Goal: Task Accomplishment & Management: Manage account settings

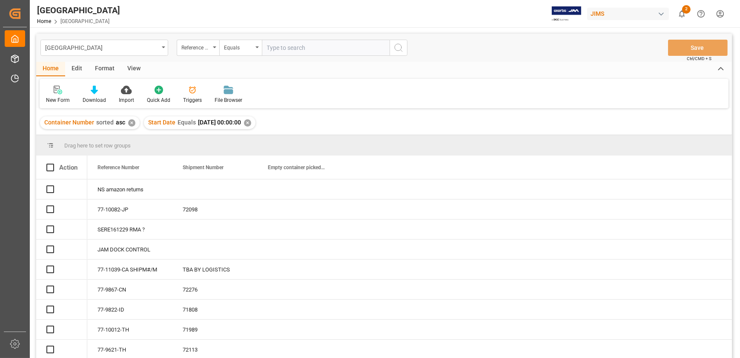
scroll to position [15, 0]
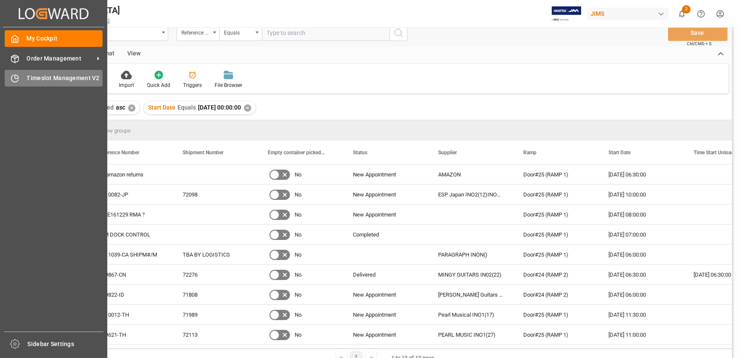
click at [20, 37] on div "Timeslot Management V2 Timeslot Management V2" at bounding box center [54, 78] width 98 height 17
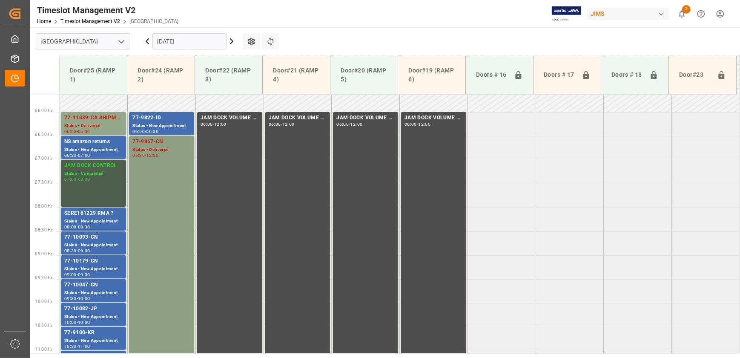
scroll to position [346, 0]
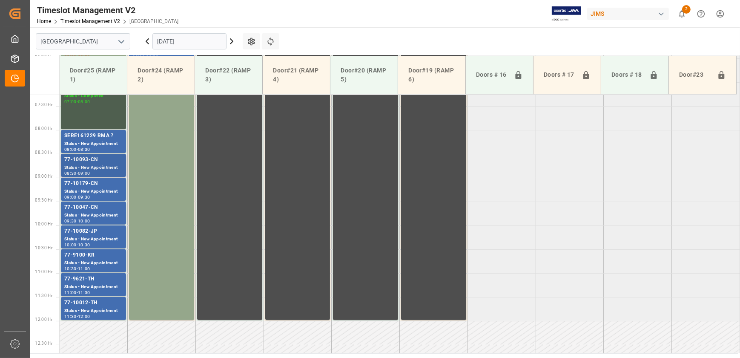
click at [101, 37] on div "77-10093-CN Status - New Appointment 08:30 - 09:00" at bounding box center [93, 165] width 65 height 23
click at [98, 37] on div "77-10093-CN" at bounding box center [93, 160] width 58 height 9
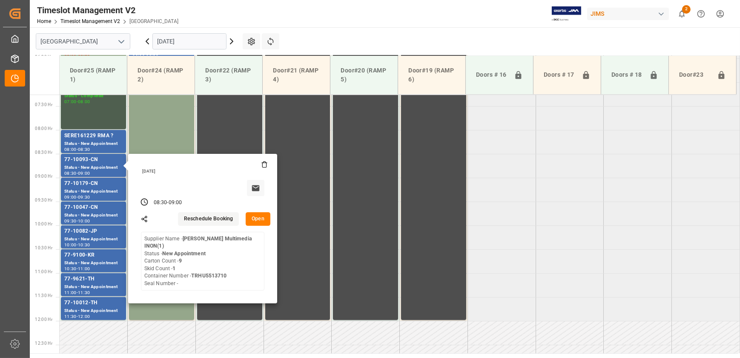
click at [199, 37] on button "Open" at bounding box center [258, 219] width 25 height 14
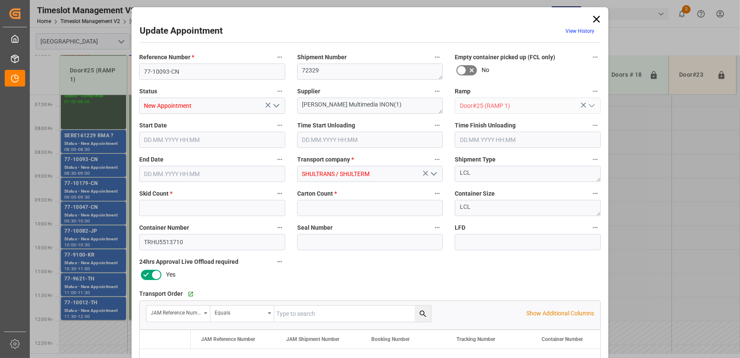
type input "1"
type input "9"
type input "[DATE] 08:30"
type input "[DATE] 09:00"
type input "[DATE] 14:48"
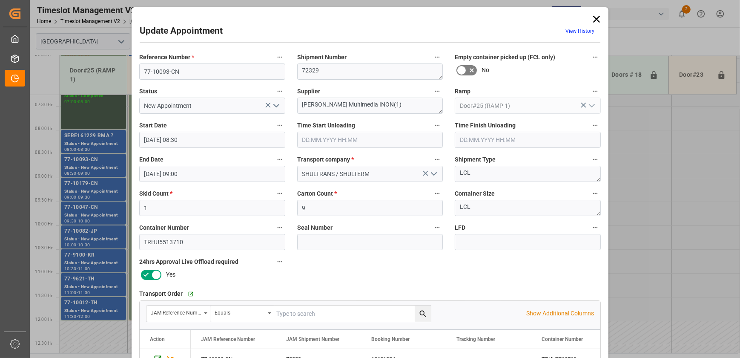
click at [199, 16] on icon at bounding box center [597, 19] width 12 height 12
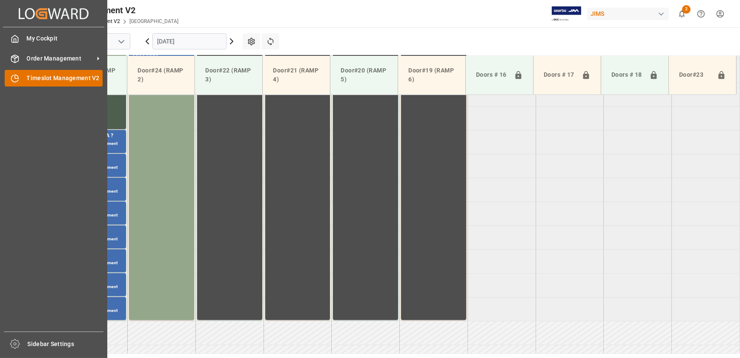
click at [25, 37] on div "Timeslot Management V2 Timeslot Management V2" at bounding box center [54, 78] width 98 height 17
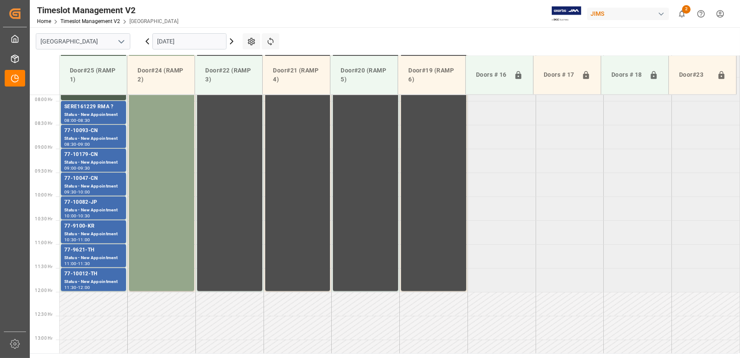
scroll to position [385, 0]
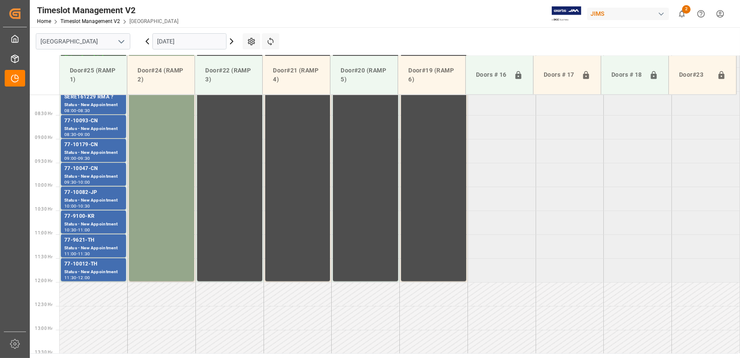
click at [199, 37] on icon at bounding box center [232, 41] width 10 height 10
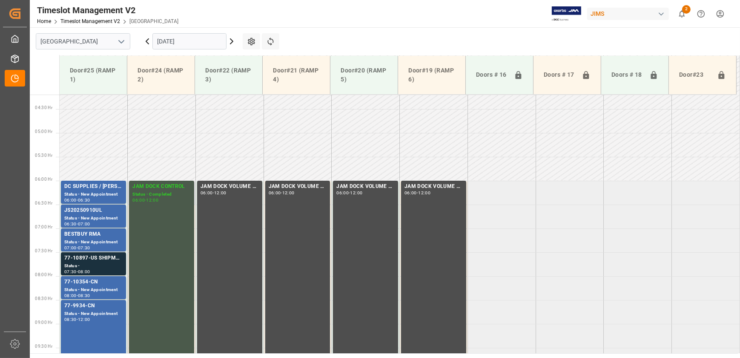
scroll to position [278, 0]
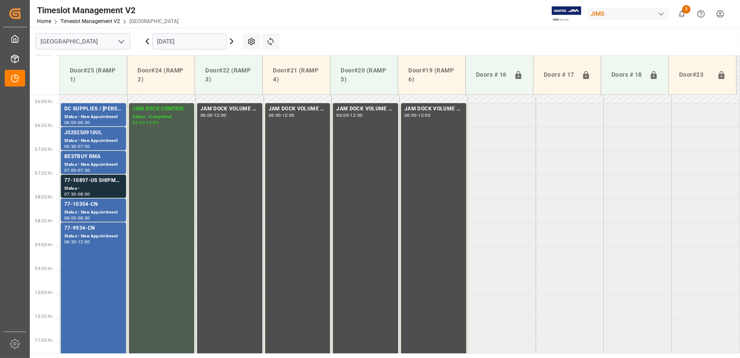
click at [199, 37] on icon at bounding box center [232, 41] width 10 height 10
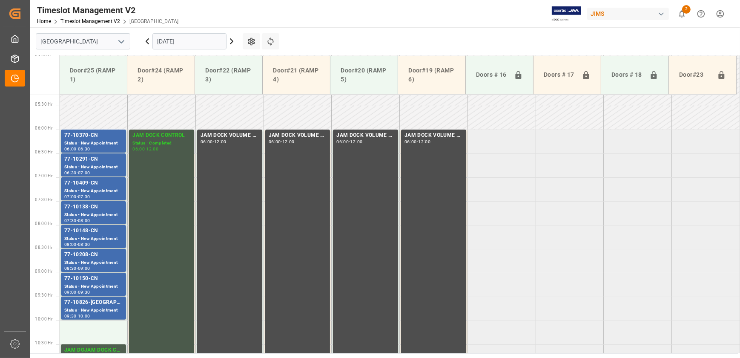
scroll to position [239, 0]
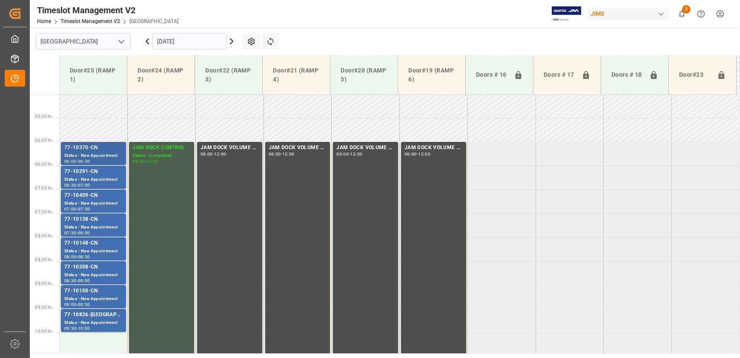
click at [112, 37] on div "Status - New Appointment" at bounding box center [93, 155] width 58 height 7
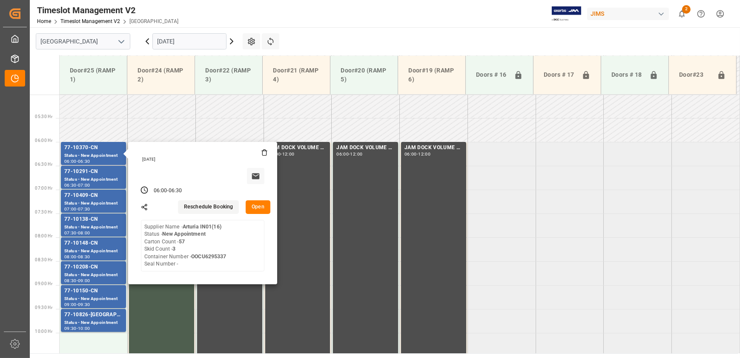
click at [199, 37] on button "Open" at bounding box center [258, 207] width 25 height 14
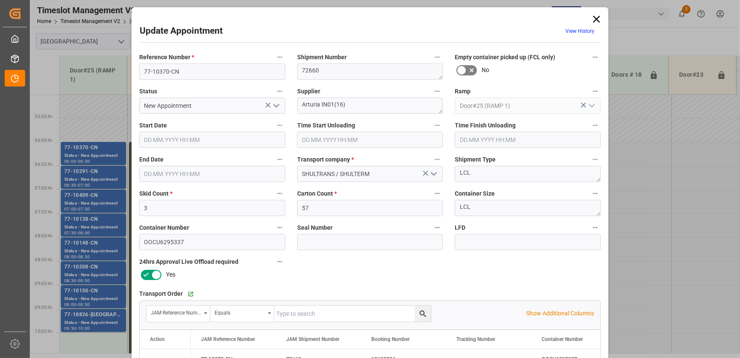
type input "[DATE] 06:00"
type input "[DATE] 06:30"
type input "[DATE] 11:46"
click at [199, 37] on input "77-10370-CN" at bounding box center [212, 71] width 146 height 16
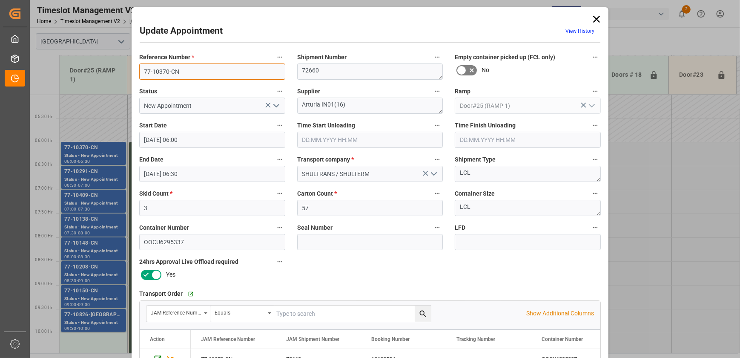
click at [199, 37] on input "77-10370-CN" at bounding box center [212, 71] width 146 height 16
click at [199, 37] on textarea "Arturia IN01(16)" at bounding box center [370, 106] width 146 height 16
click at [77, 37] on div "Update Appointment View History Reference Number * 77-10370-CN Shipment Number …" at bounding box center [370, 179] width 740 height 358
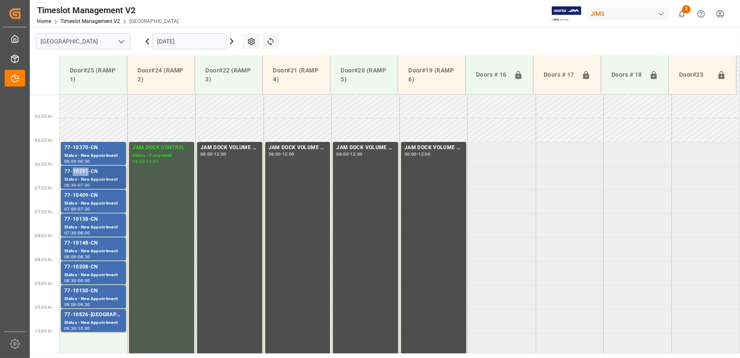
click at [77, 37] on div "77-10291-CN" at bounding box center [93, 171] width 58 height 9
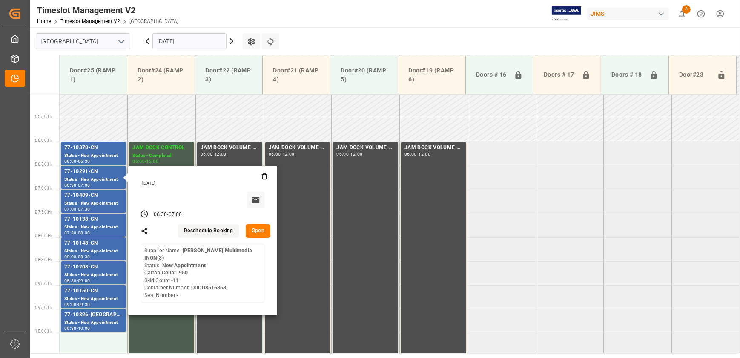
click at [199, 37] on button "Open" at bounding box center [258, 231] width 25 height 14
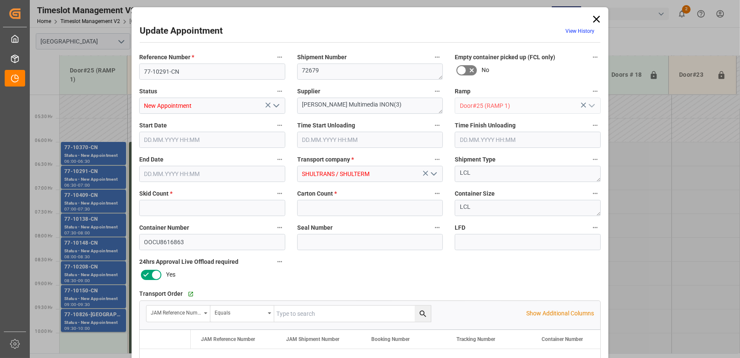
type input "11"
type input "950"
type input "[DATE] 06:30"
type input "[DATE] 07:00"
type input "[DATE] 11:46"
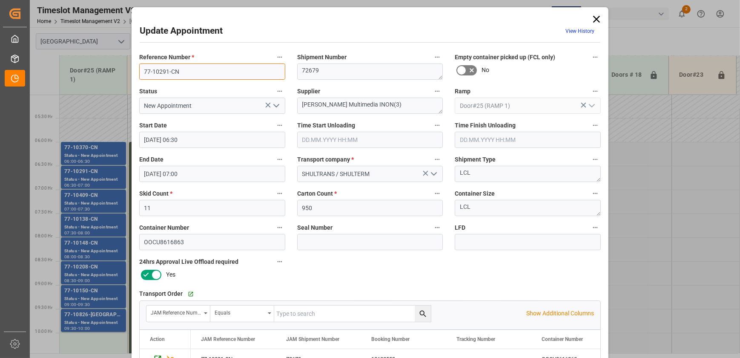
click at [199, 37] on input "77-10291-CN" at bounding box center [212, 71] width 146 height 16
click at [89, 37] on div "Update Appointment View History Reference Number * 77-10291-CN Shipment Number …" at bounding box center [370, 179] width 740 height 358
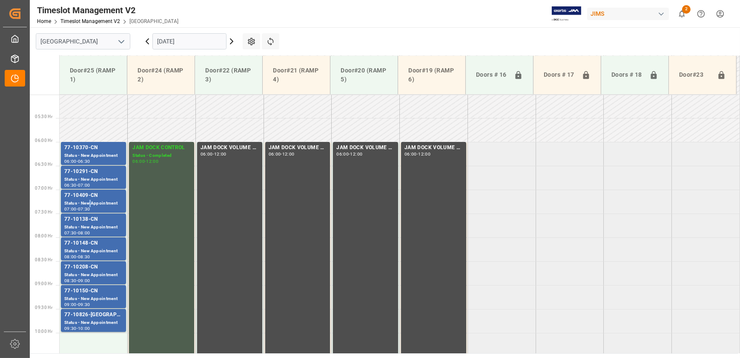
click at [89, 37] on div "Status - New Appointment" at bounding box center [93, 203] width 58 height 7
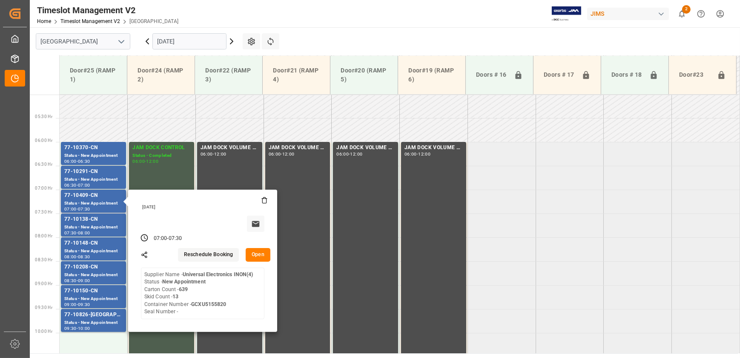
click at [199, 37] on button "Open" at bounding box center [258, 255] width 25 height 14
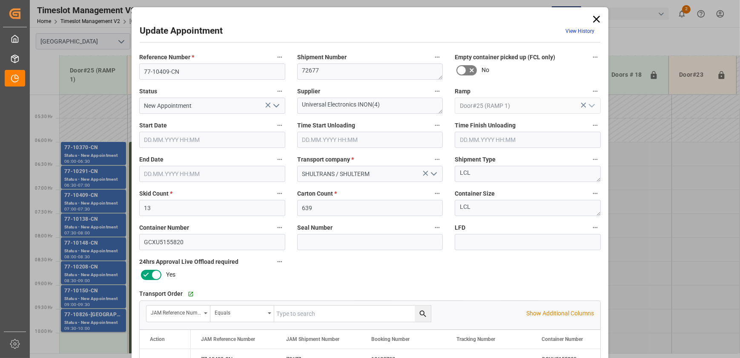
type input "[DATE] 07:00"
type input "[DATE] 07:30"
type input "[DATE] 11:48"
click at [190, 37] on input "77-10409-CN" at bounding box center [212, 71] width 146 height 16
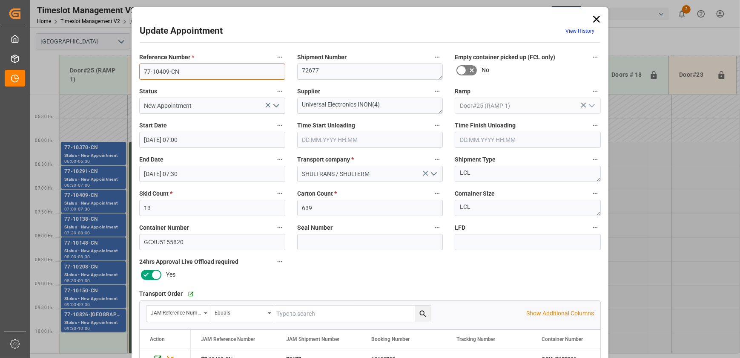
click at [190, 37] on input "77-10409-CN" at bounding box center [212, 71] width 146 height 16
click at [92, 37] on div "Update Appointment View History Reference Number * 77-10409-CN Shipment Number …" at bounding box center [370, 179] width 740 height 358
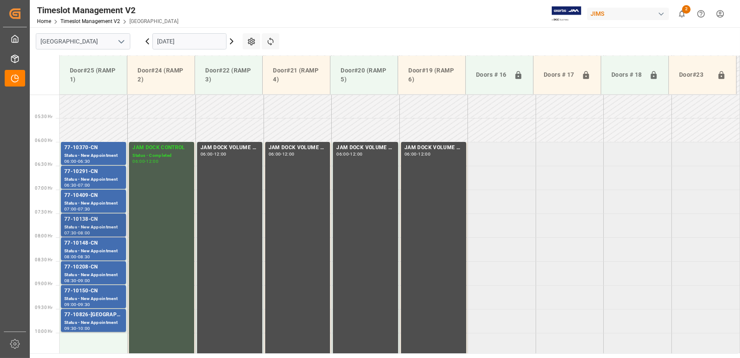
click at [93, 37] on div "77-10138-CN" at bounding box center [93, 219] width 58 height 9
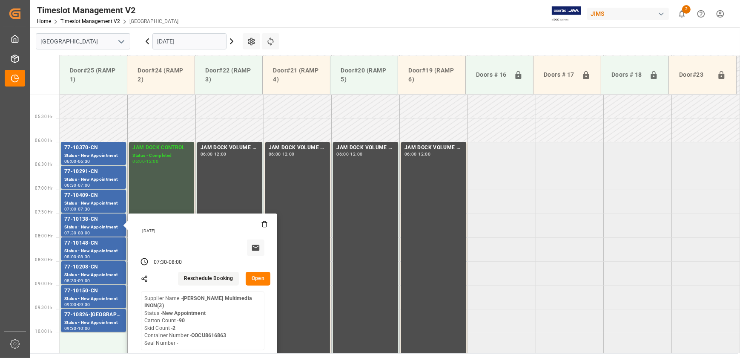
click at [199, 37] on button "Open" at bounding box center [258, 279] width 25 height 14
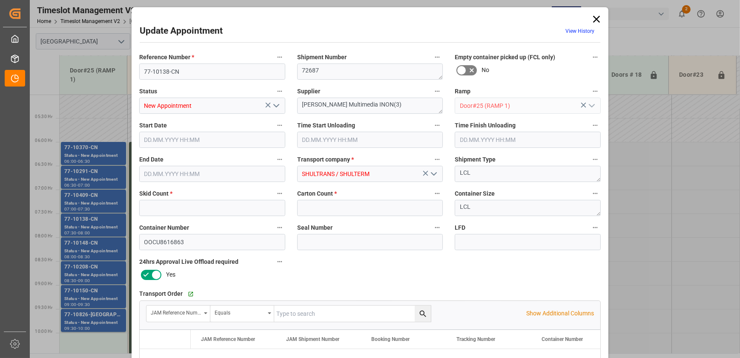
type input "2"
type input "90"
type input "[DATE] 07:30"
type input "[DATE] 08:00"
type input "[DATE] 11:48"
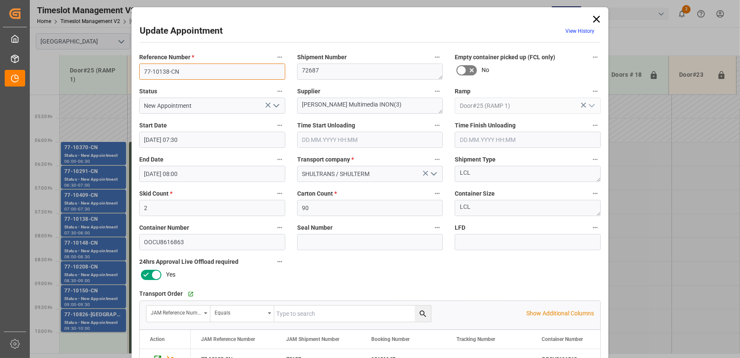
click at [184, 37] on input "77-10138-CN" at bounding box center [212, 71] width 146 height 16
click at [91, 37] on div "Update Appointment View History Reference Number * 77-10138-CN Shipment Number …" at bounding box center [370, 179] width 740 height 358
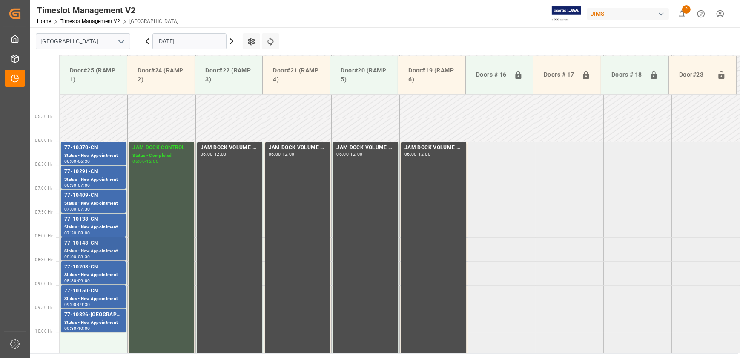
click at [92, 37] on div "77-10148-CN" at bounding box center [93, 243] width 58 height 9
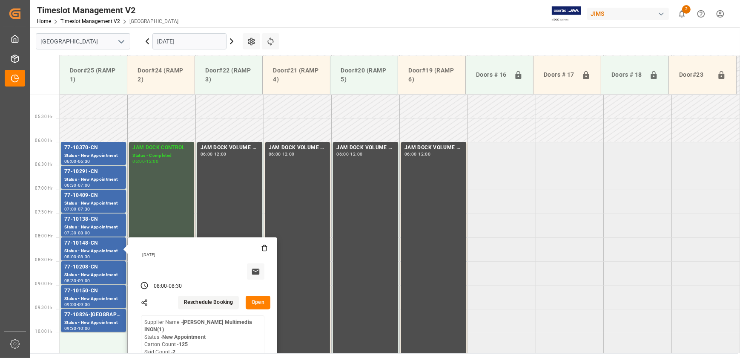
click at [199, 37] on button "Open" at bounding box center [258, 303] width 25 height 14
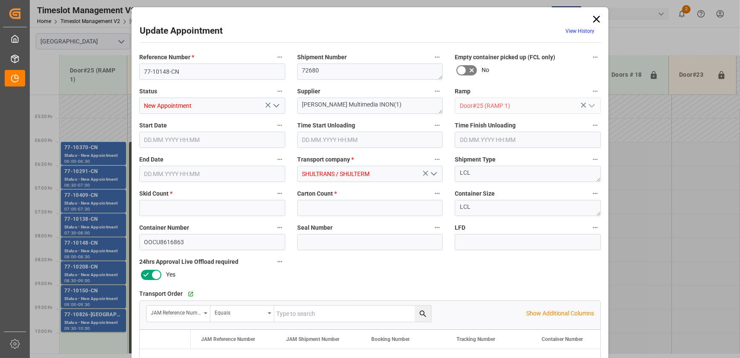
type input "2"
type input "125"
type input "[DATE] 08:00"
type input "[DATE] 08:30"
type input "[DATE] 11:47"
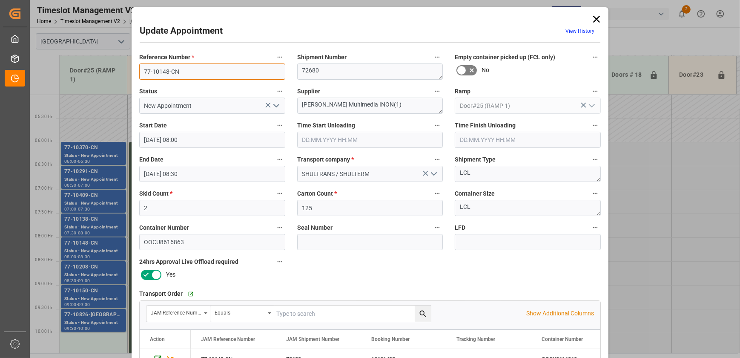
click at [194, 37] on input "77-10148-CN" at bounding box center [212, 71] width 146 height 16
click at [91, 37] on div "Update Appointment View History Reference Number * 77-10148-CN Shipment Number …" at bounding box center [370, 179] width 740 height 358
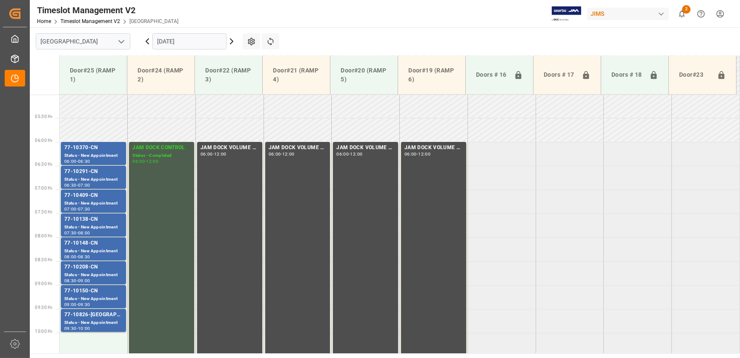
click at [91, 37] on div "77-10208-CN" at bounding box center [93, 267] width 58 height 9
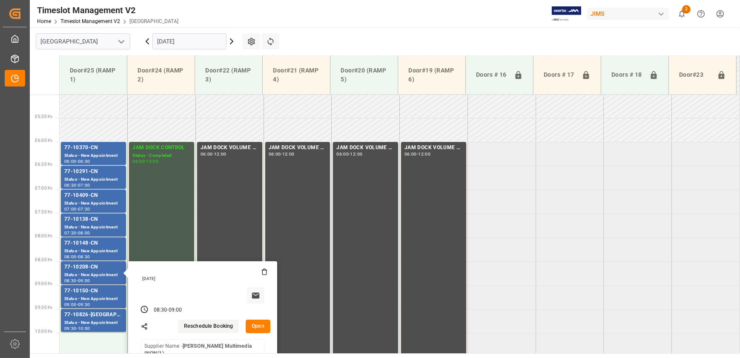
click at [199, 37] on button "Open" at bounding box center [258, 327] width 25 height 14
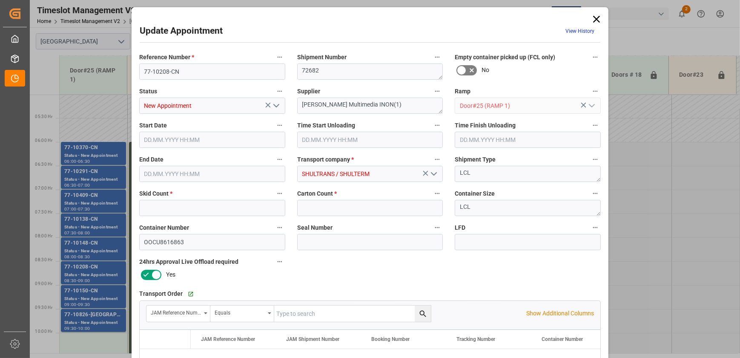
type input "5"
type input "[DATE] 08:30"
type input "[DATE] 09:00"
type input "[DATE] 11:46"
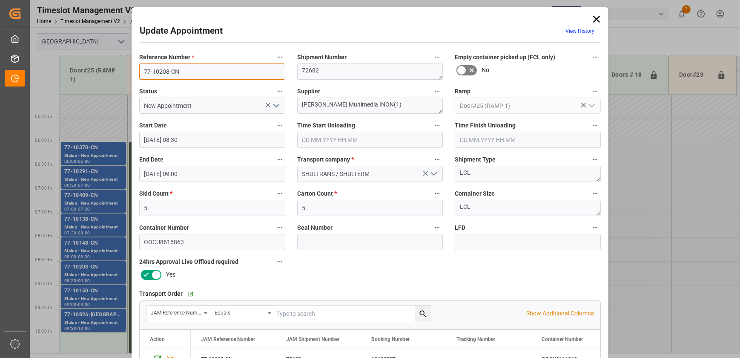
click at [188, 37] on input "77-10208-CN" at bounding box center [212, 71] width 146 height 16
click at [88, 37] on div "Update Appointment View History Reference Number * 77-10208-CN Shipment Number …" at bounding box center [370, 179] width 740 height 358
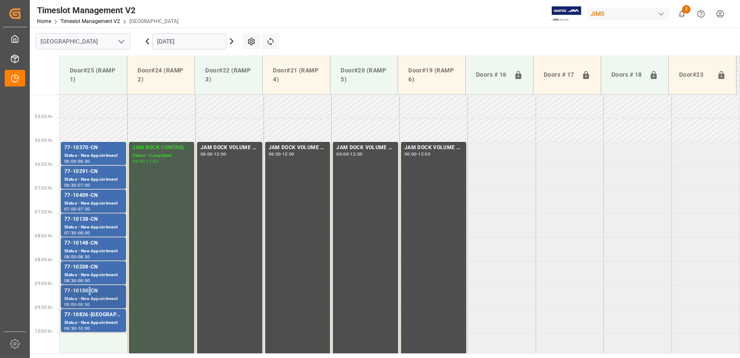
click at [89, 37] on div "77-10150-CN" at bounding box center [93, 291] width 58 height 9
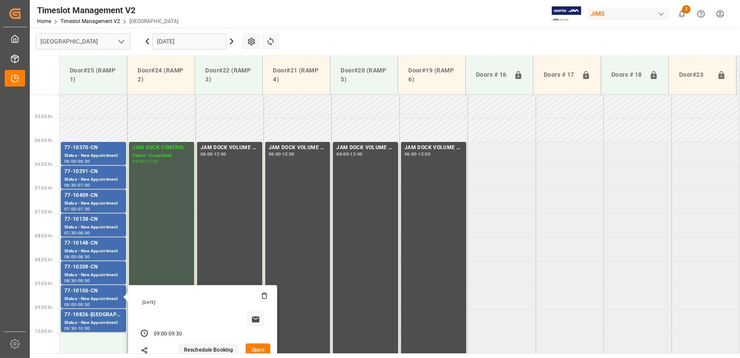
click at [199, 37] on button "Open" at bounding box center [258, 350] width 25 height 14
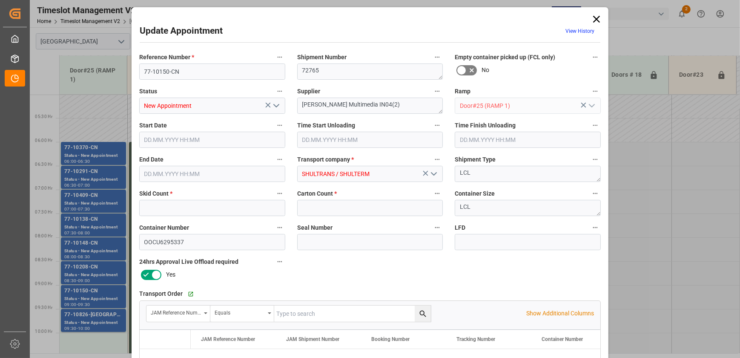
type input "5"
type input "37"
type input "[DATE] 09:00"
type input "[DATE] 09:30"
type input "[DATE] 11:47"
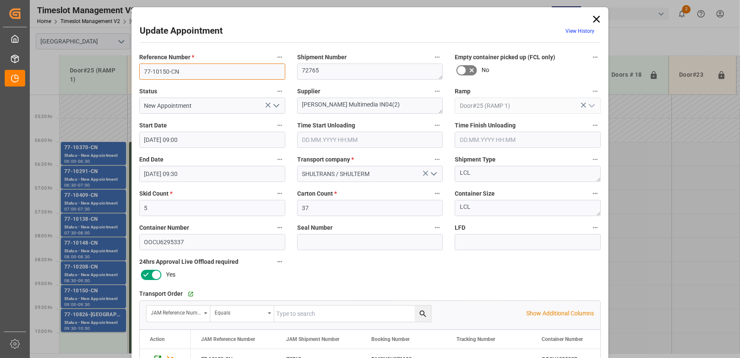
click at [181, 37] on input "77-10150-CN" at bounding box center [212, 71] width 146 height 16
click at [85, 37] on div "Update Appointment View History Reference Number * 77-10150-CN Shipment Number …" at bounding box center [370, 179] width 740 height 358
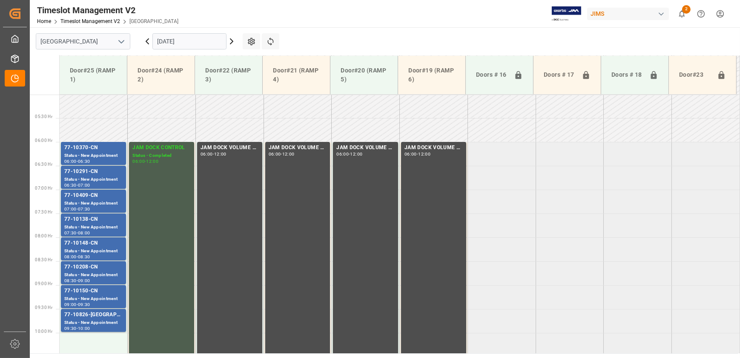
click at [85, 37] on div "Status - New Appointment" at bounding box center [93, 322] width 58 height 7
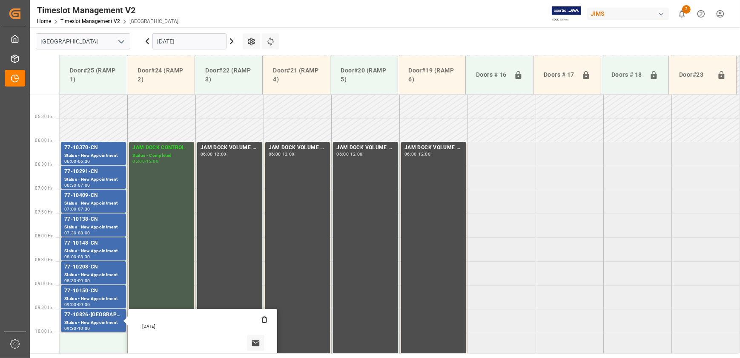
scroll to position [355, 0]
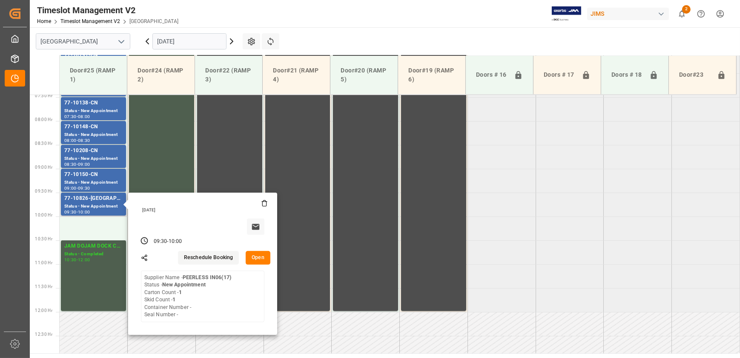
click at [199, 37] on button "Open" at bounding box center [258, 258] width 25 height 14
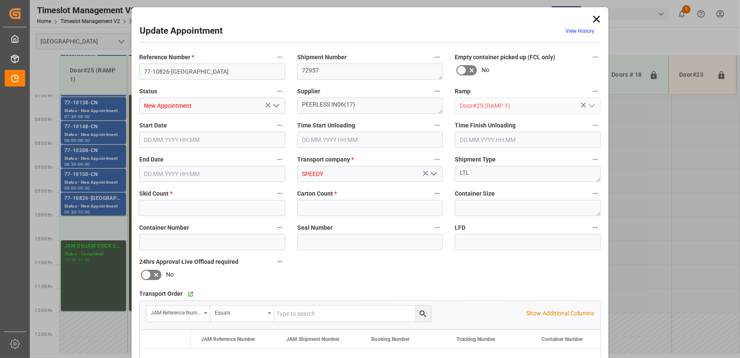
type input "1"
type input "[DATE] 09:30"
type input "[DATE] 10:00"
type input "[DATE] 12:58"
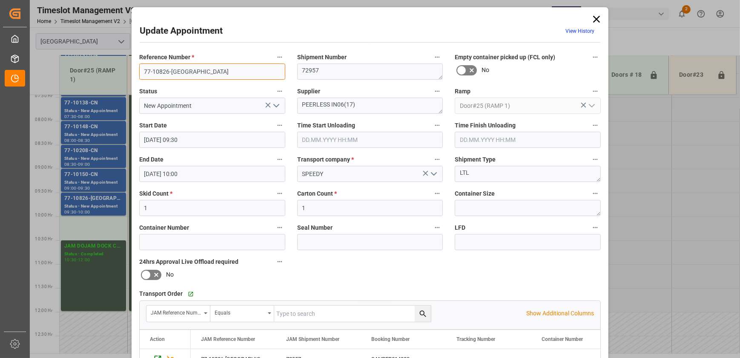
click at [182, 37] on input "77-10826-[GEOGRAPHIC_DATA]" at bounding box center [212, 71] width 146 height 16
click at [199, 17] on icon at bounding box center [597, 19] width 12 height 12
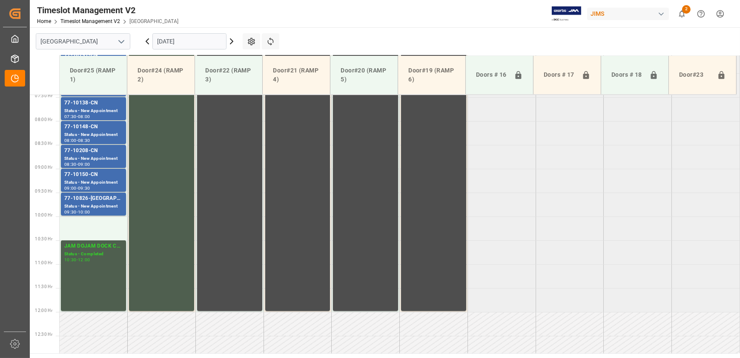
click at [199, 37] on icon at bounding box center [232, 41] width 10 height 10
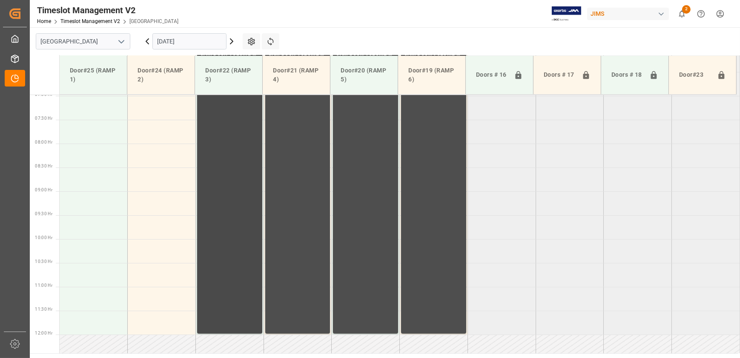
scroll to position [239, 0]
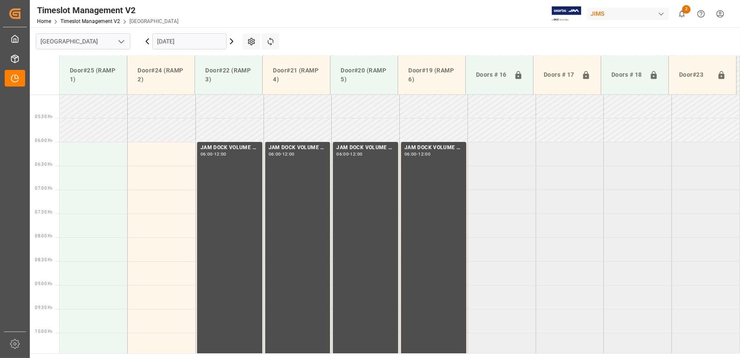
click at [144, 37] on icon at bounding box center [147, 41] width 10 height 10
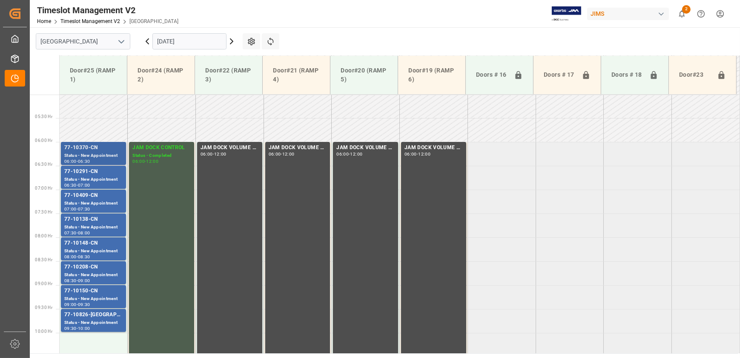
click at [101, 37] on div "77-10370-CN" at bounding box center [93, 148] width 58 height 9
click at [79, 37] on div "77-10409-CN" at bounding box center [93, 195] width 58 height 9
click at [71, 37] on div "Status - New Appointment" at bounding box center [93, 251] width 58 height 7
click at [73, 37] on div "Status - New Appointment" at bounding box center [93, 298] width 58 height 7
click at [148, 37] on icon at bounding box center [147, 41] width 10 height 10
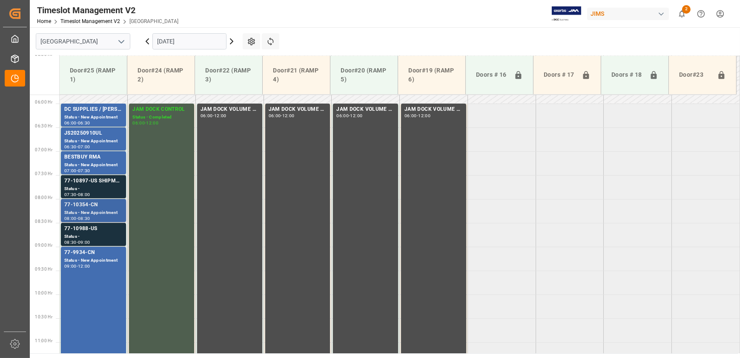
scroll to position [278, 0]
click at [109, 37] on div "Status -" at bounding box center [93, 236] width 58 height 7
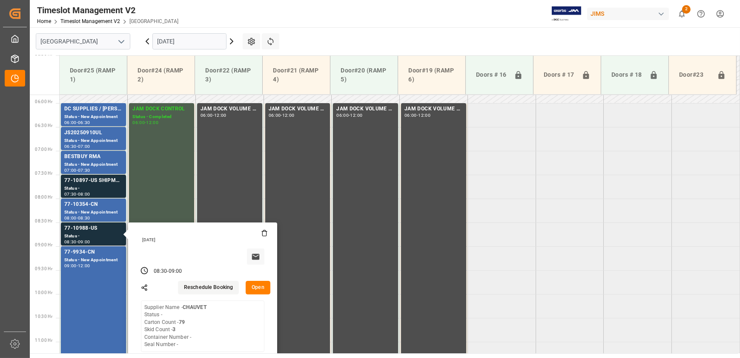
click at [199, 37] on button "Open" at bounding box center [258, 288] width 25 height 14
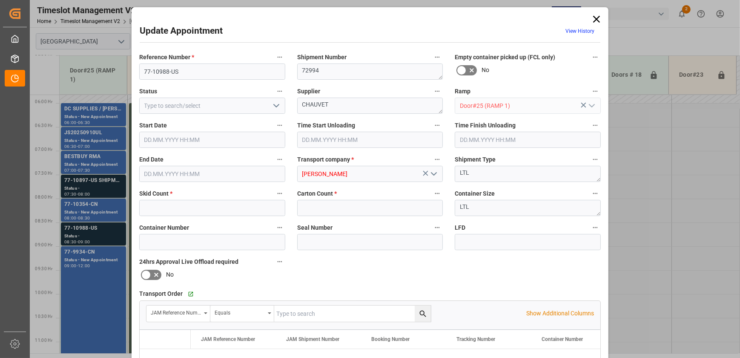
type input "3"
type input "79"
type input "[DATE] 08:30"
type input "[DATE] 09:00"
type input "[DATE] 14:15"
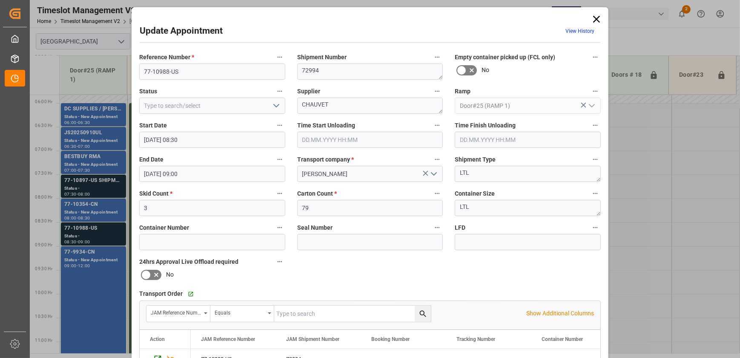
click at [107, 37] on div "Update Appointment View History Reference Number * 77-10988-US Shipment Number …" at bounding box center [370, 179] width 740 height 358
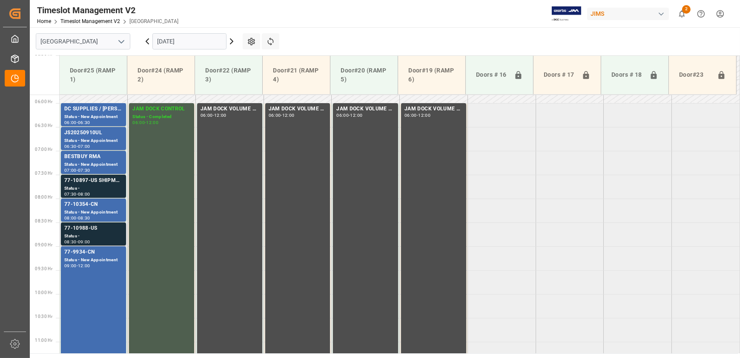
click at [112, 37] on div "Status -" at bounding box center [93, 236] width 58 height 7
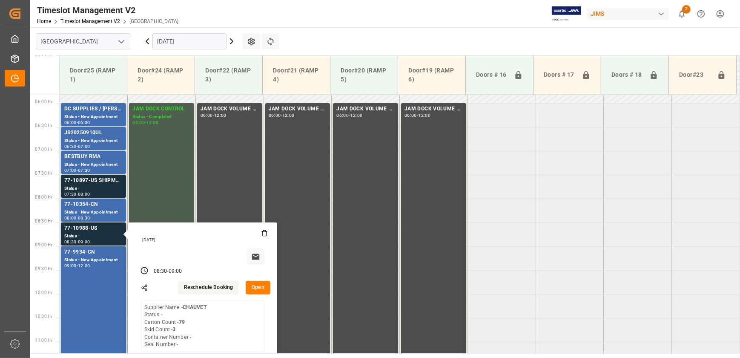
click at [199, 37] on button "Open" at bounding box center [258, 288] width 25 height 14
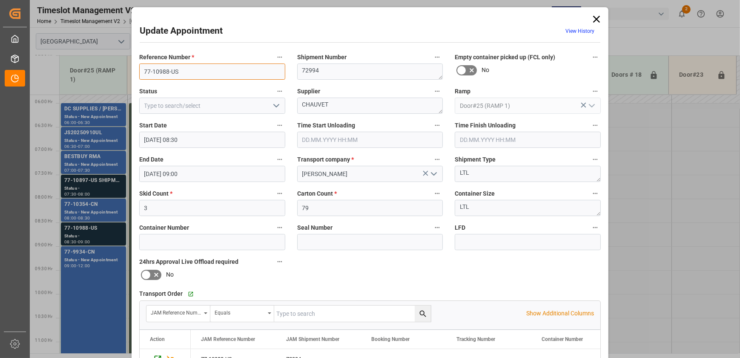
click at [199, 37] on input "77-10988-US" at bounding box center [212, 71] width 146 height 16
click at [199, 37] on textarea "CHAUVET" at bounding box center [370, 106] width 146 height 16
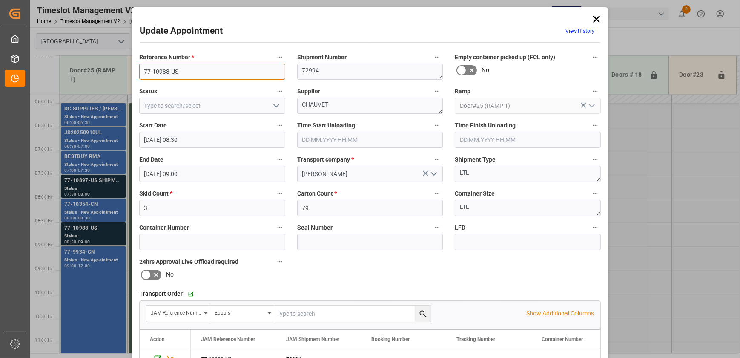
click at [199, 37] on input "77-10988-US" at bounding box center [212, 71] width 146 height 16
click at [199, 37] on textarea "CHAUVET" at bounding box center [370, 106] width 146 height 16
type textarea "CHAUVET INO6(30)"
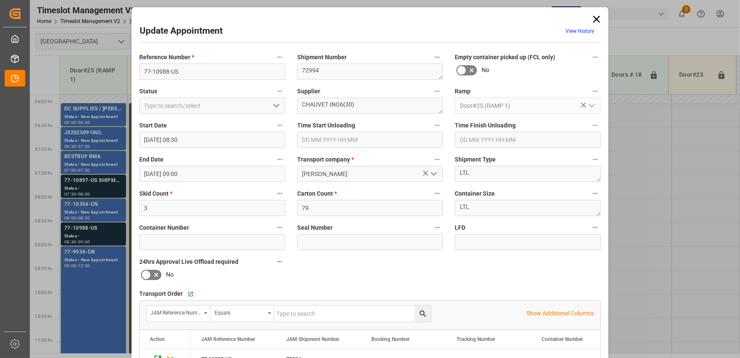
click at [199, 37] on icon "open menu" at bounding box center [276, 106] width 10 height 10
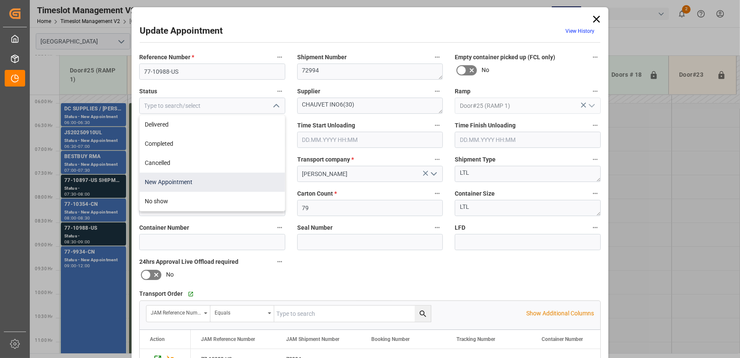
click at [199, 37] on div "New Appointment" at bounding box center [212, 182] width 145 height 19
type input "New Appointment"
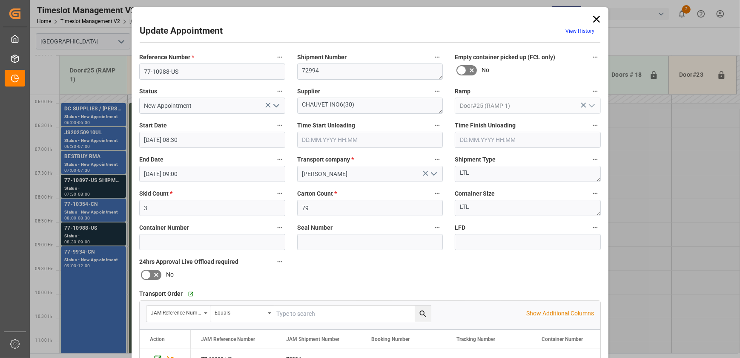
scroll to position [159, 0]
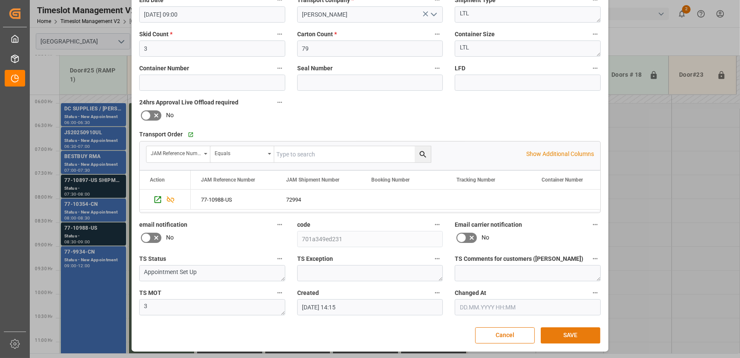
click at [199, 37] on button "SAVE" at bounding box center [571, 335] width 60 height 16
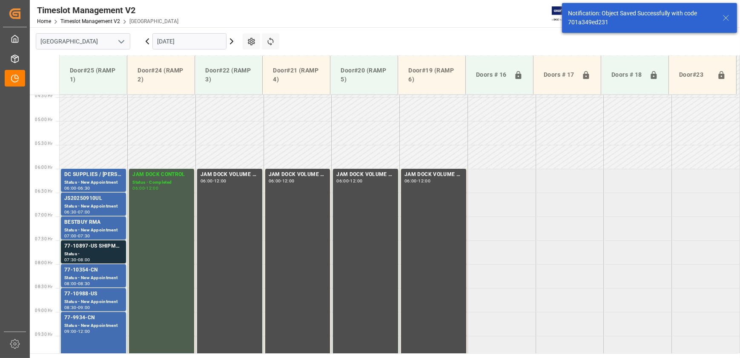
scroll to position [337, 0]
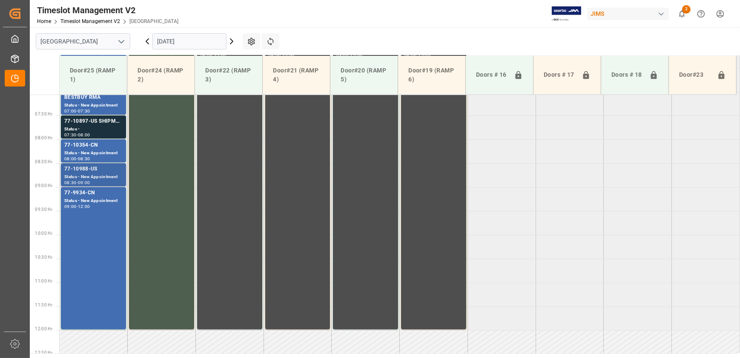
click at [108, 37] on div "77-10988-US" at bounding box center [93, 169] width 58 height 9
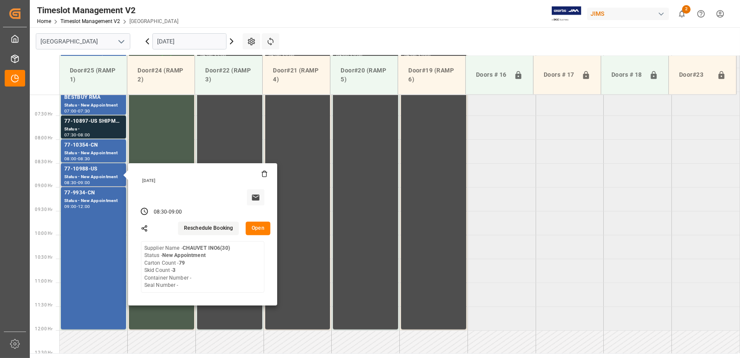
click at [199, 37] on button "Open" at bounding box center [258, 229] width 25 height 14
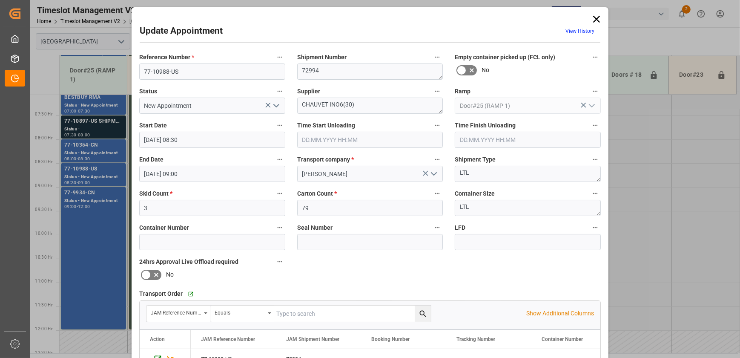
click at [199, 18] on icon at bounding box center [597, 19] width 12 height 12
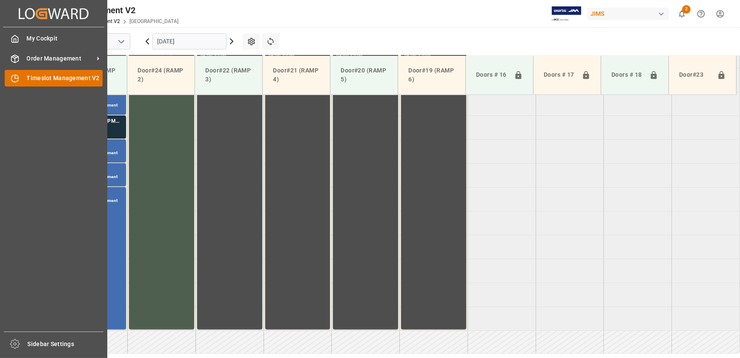
click at [18, 37] on icon at bounding box center [15, 78] width 9 height 9
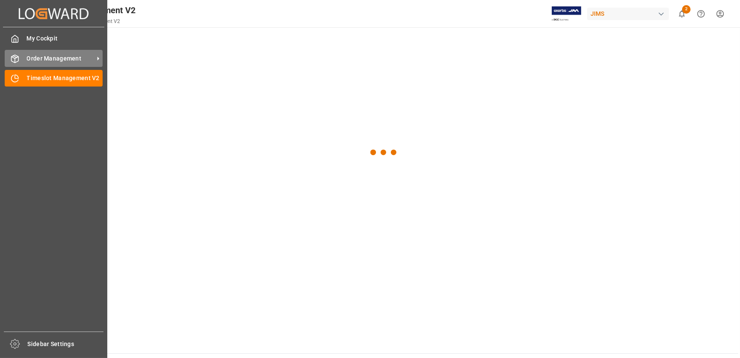
click at [45, 37] on span "Order Management" at bounding box center [60, 58] width 67 height 9
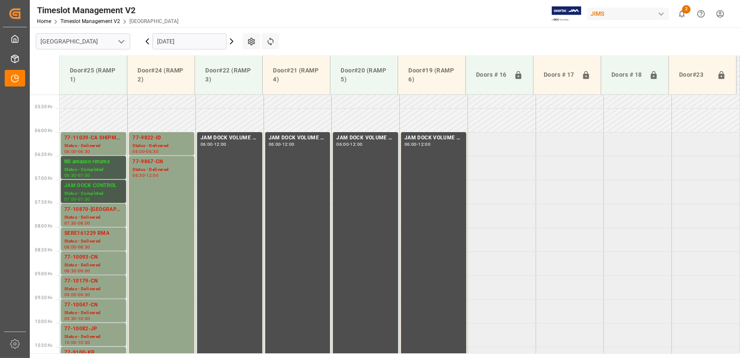
scroll to position [248, 0]
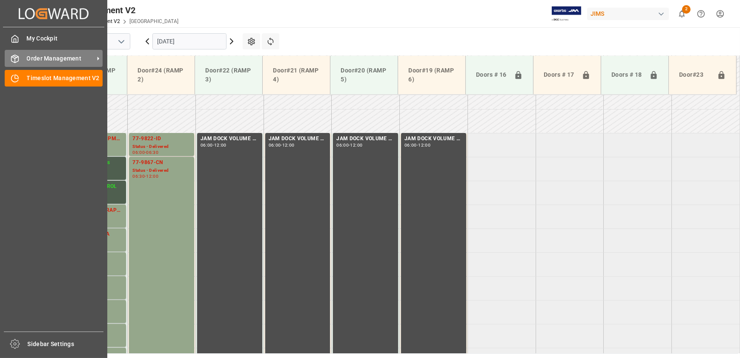
click at [16, 37] on line at bounding box center [14, 57] width 3 height 2
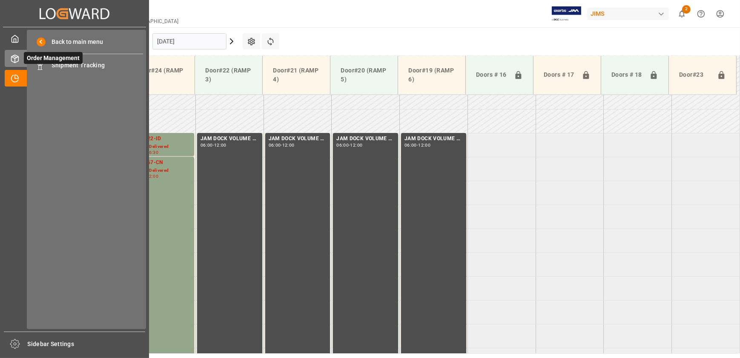
click at [46, 37] on span "Order Management" at bounding box center [53, 58] width 59 height 12
click at [45, 37] on span "Order Management" at bounding box center [53, 58] width 59 height 12
click at [43, 37] on icon at bounding box center [40, 65] width 9 height 9
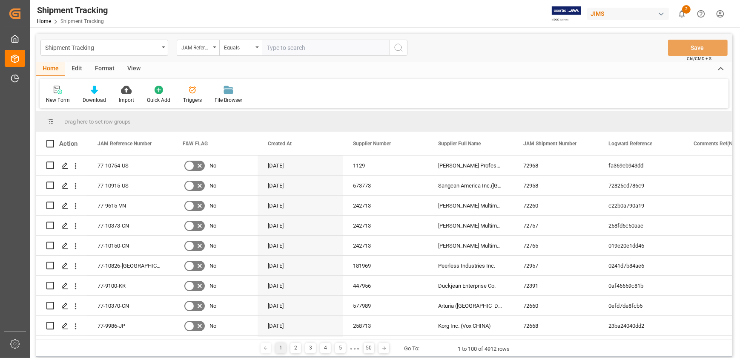
click at [199, 37] on input "text" at bounding box center [326, 48] width 128 height 16
type input "77-10974-[GEOGRAPHIC_DATA]"
click at [199, 37] on icon "search button" at bounding box center [399, 48] width 10 height 10
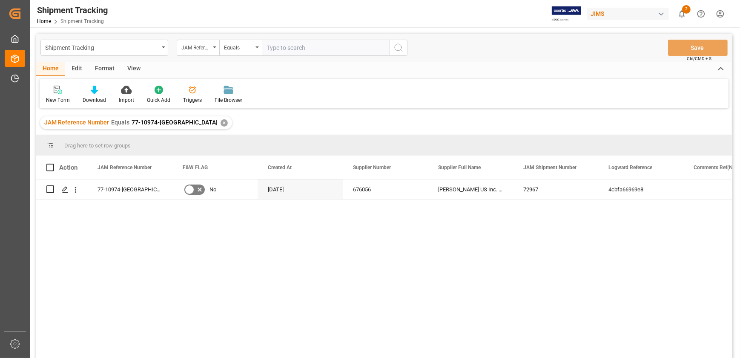
drag, startPoint x: 129, startPoint y: 66, endPoint x: 97, endPoint y: 73, distance: 32.6
click at [129, 37] on div "View" at bounding box center [134, 69] width 26 height 14
click at [57, 37] on icon at bounding box center [54, 90] width 9 height 9
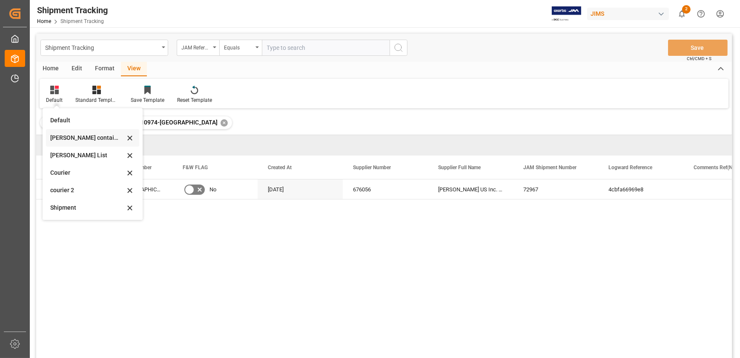
click at [109, 37] on div "[PERSON_NAME] containers" at bounding box center [87, 137] width 75 height 9
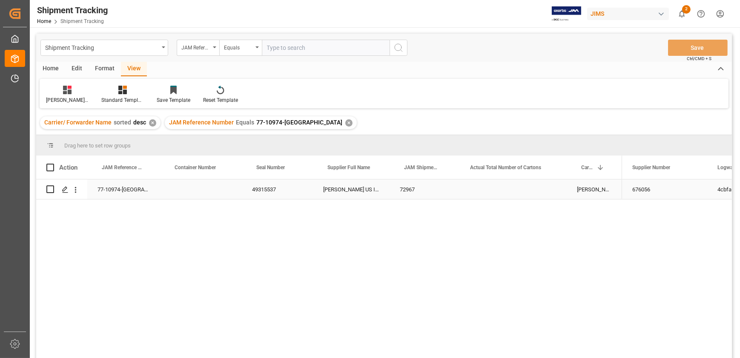
click at [199, 37] on div "49315537" at bounding box center [277, 189] width 71 height 20
click at [199, 37] on div "[PERSON_NAME] US Inc. (Zound)" at bounding box center [351, 189] width 77 height 20
click at [199, 37] on div "[PERSON_NAME]" at bounding box center [594, 189] width 55 height 20
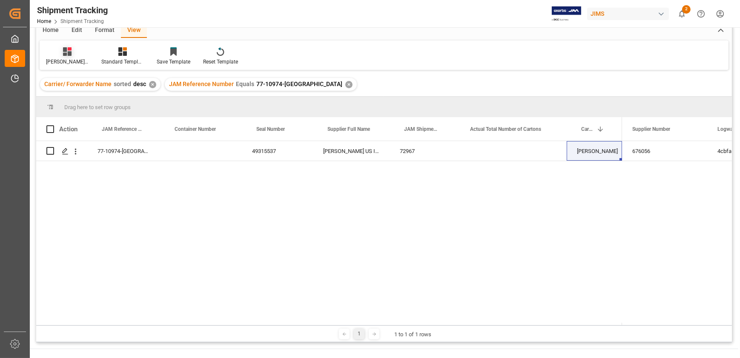
click at [69, 37] on icon at bounding box center [67, 51] width 9 height 9
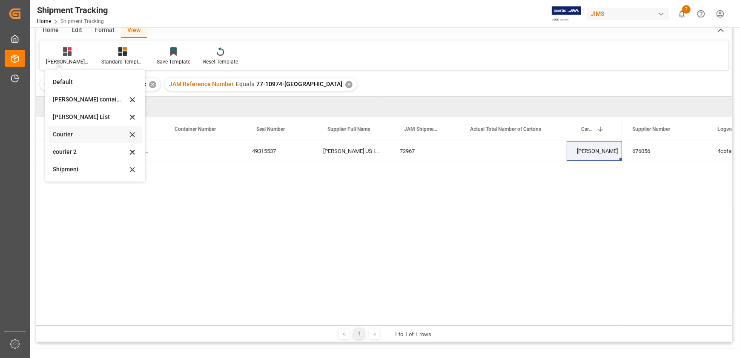
click at [71, 37] on div "Courier" at bounding box center [90, 134] width 75 height 9
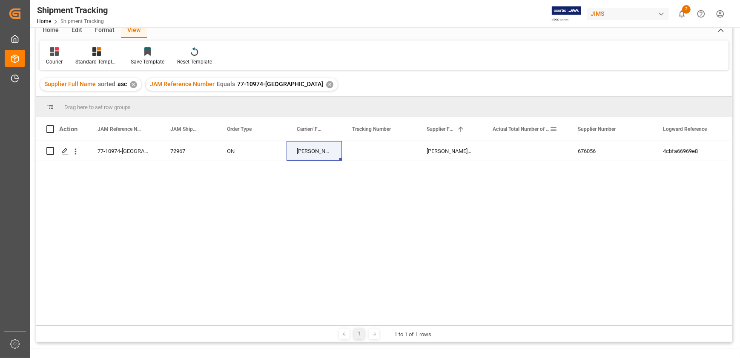
click at [199, 37] on span "Actual Total Number of Cartons" at bounding box center [521, 129] width 57 height 6
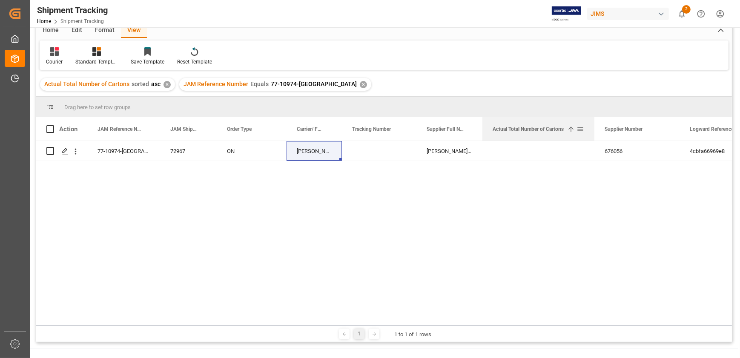
drag, startPoint x: 566, startPoint y: 124, endPoint x: 593, endPoint y: 124, distance: 26.8
click at [199, 37] on div at bounding box center [594, 128] width 3 height 23
click at [166, 37] on div "✕" at bounding box center [167, 84] width 7 height 7
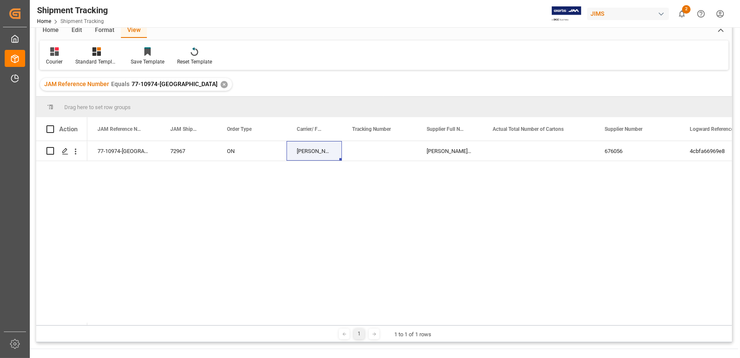
click at [167, 37] on div "JAM Reference Number Equals 77-10974-US ✕" at bounding box center [136, 84] width 192 height 13
click at [199, 37] on div "✕" at bounding box center [224, 84] width 7 height 7
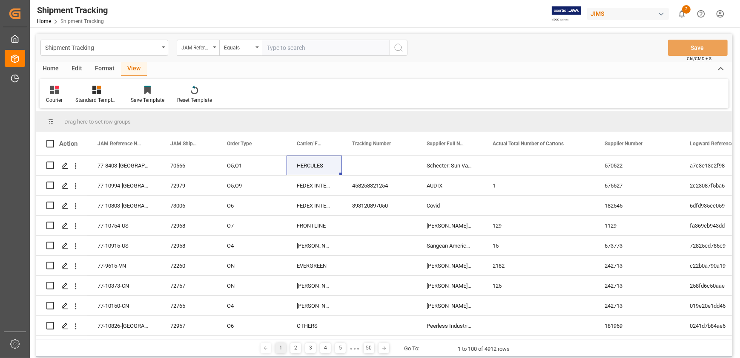
click at [199, 37] on input "text" at bounding box center [326, 48] width 128 height 16
paste input "77-10975-US"
type input "77-10975-US"
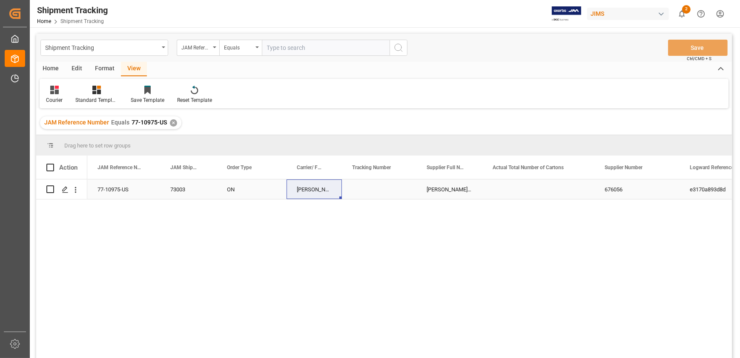
click at [102, 37] on div "77-10975-US" at bounding box center [123, 189] width 73 height 20
click at [60, 37] on div at bounding box center [54, 89] width 17 height 9
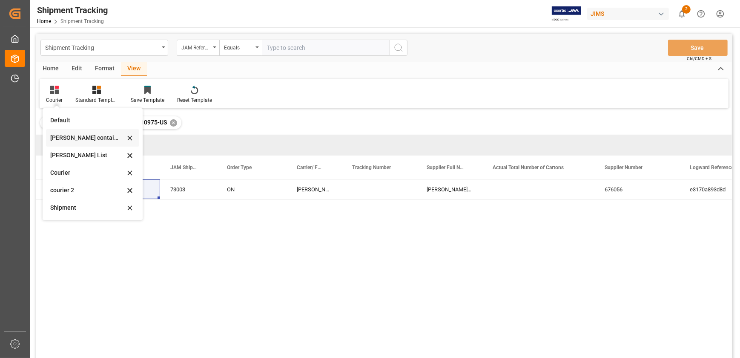
click at [78, 37] on div "[PERSON_NAME] containers" at bounding box center [87, 137] width 75 height 9
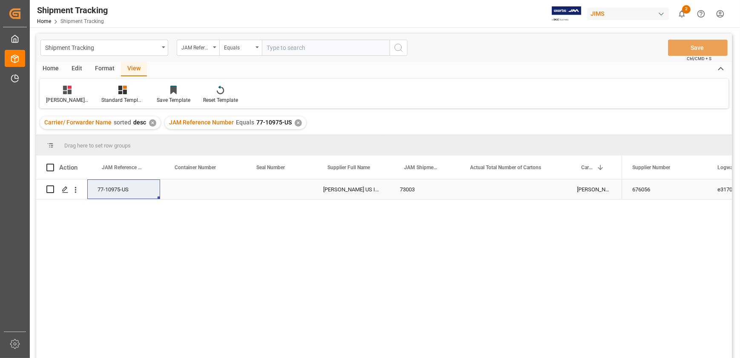
click at [117, 37] on div "77-10975-US" at bounding box center [123, 189] width 73 height 20
click at [199, 37] on div "Press SPACE to select this row." at bounding box center [277, 189] width 71 height 20
click at [199, 37] on div "77-10975-US [PERSON_NAME] US Inc. (Zound) 73003 [PERSON_NAME] 676056 e3170a893d…" at bounding box center [384, 270] width 696 height 182
click at [150, 37] on div "✕" at bounding box center [152, 122] width 7 height 7
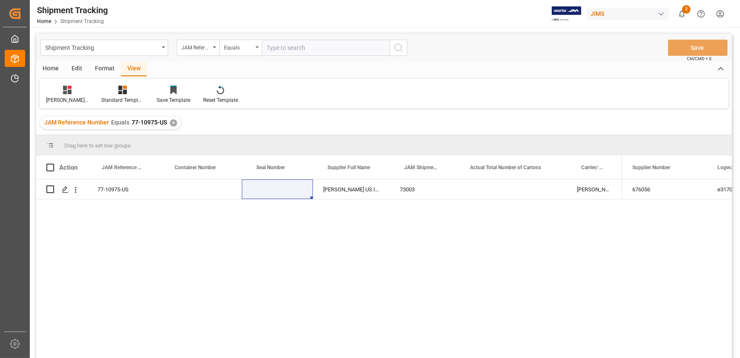
click at [173, 37] on div "✕" at bounding box center [173, 122] width 7 height 7
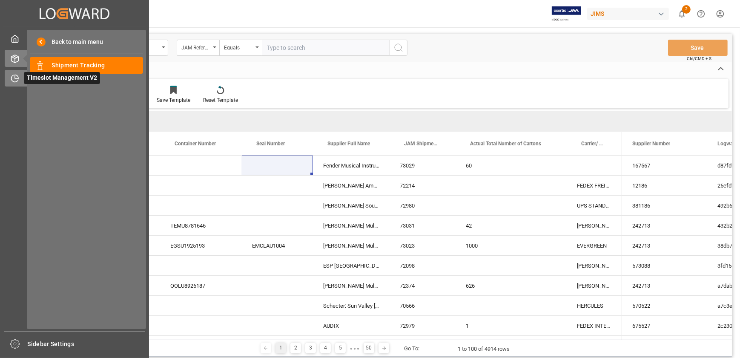
click at [15, 37] on icon at bounding box center [15, 78] width 9 height 9
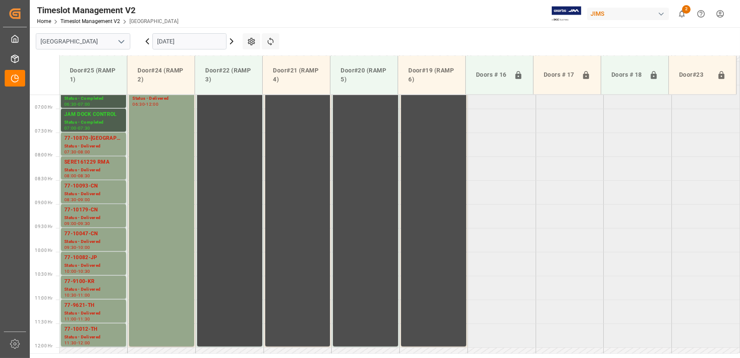
scroll to position [296, 0]
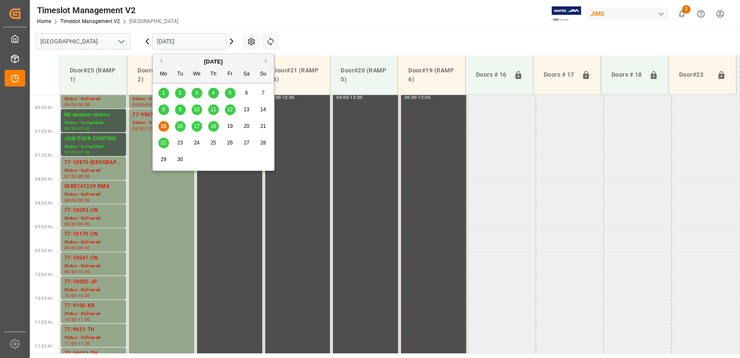
click at [199, 37] on input "[DATE]" at bounding box center [190, 41] width 74 height 16
click at [179, 37] on span "16" at bounding box center [180, 126] width 6 height 6
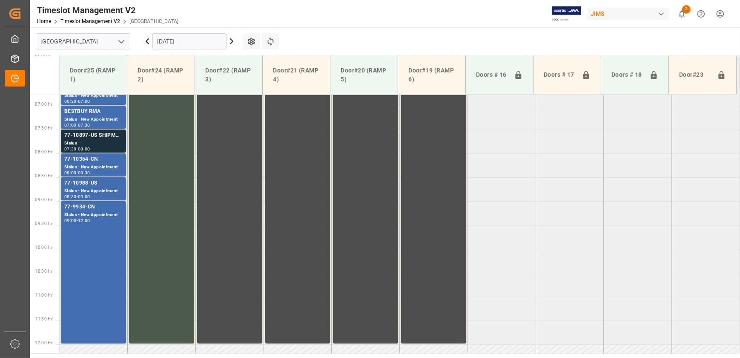
scroll to position [334, 0]
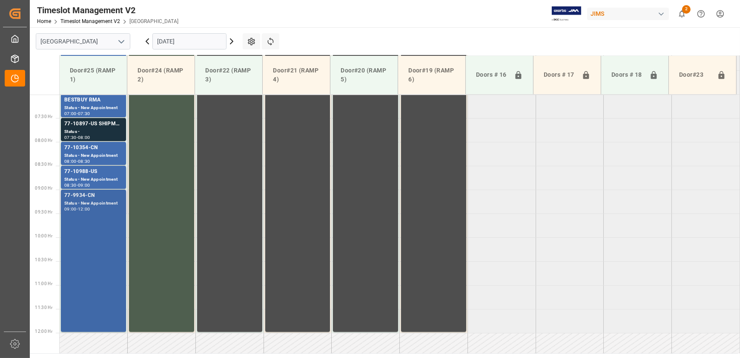
click at [116, 37] on div "77-9934-CN Status - New Appointment 09:00 - 12:00" at bounding box center [93, 260] width 58 height 139
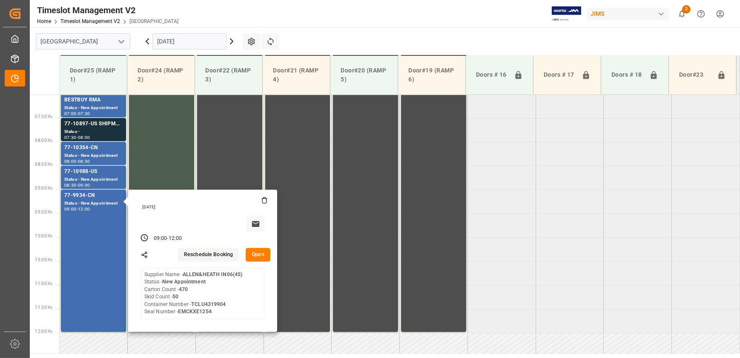
click at [199, 37] on button "Open" at bounding box center [258, 255] width 25 height 14
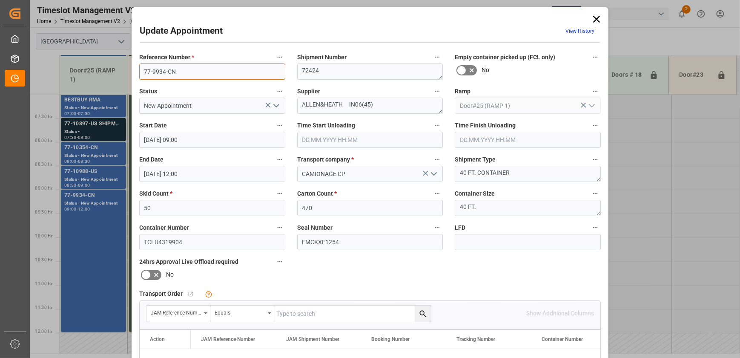
click at [199, 37] on input "77-9934-CN" at bounding box center [212, 71] width 146 height 16
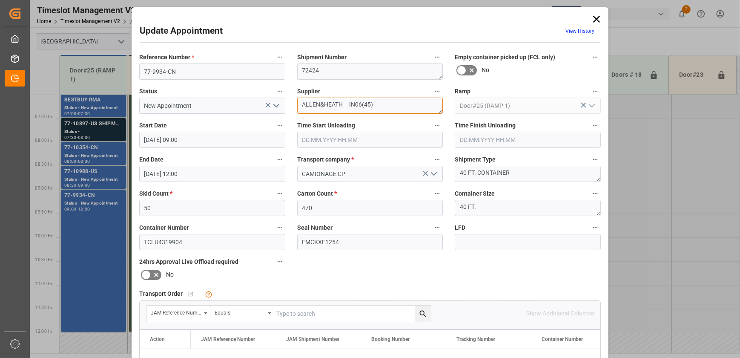
drag, startPoint x: 345, startPoint y: 105, endPoint x: 228, endPoint y: 105, distance: 117.6
click at [199, 37] on div "Reference Number * 77-9934-CN Shipment Number 72424 Empty container picked up (…" at bounding box center [370, 263] width 474 height 429
click at [199, 19] on icon at bounding box center [597, 19] width 7 height 7
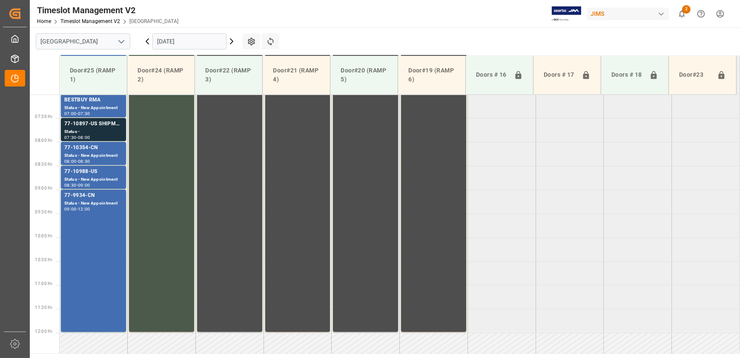
scroll to position [257, 0]
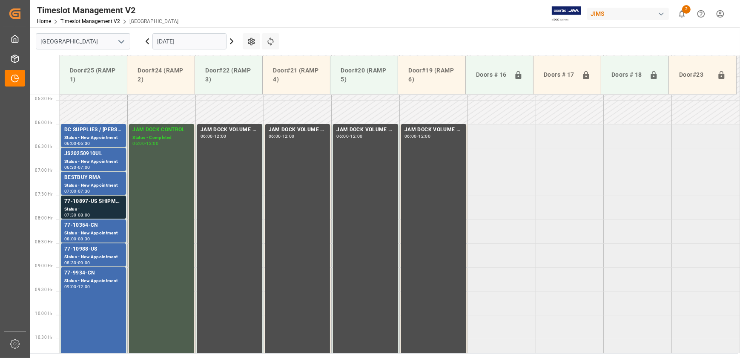
click at [199, 37] on icon at bounding box center [232, 41] width 10 height 10
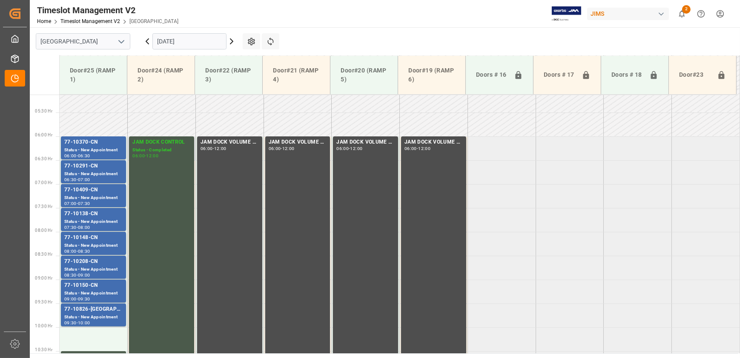
scroll to position [296, 0]
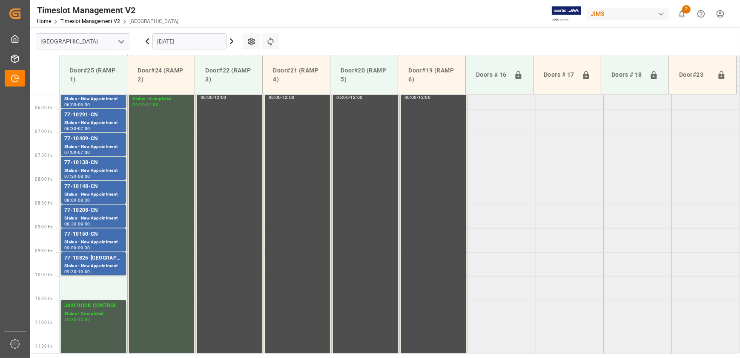
click at [199, 37] on icon at bounding box center [232, 41] width 10 height 10
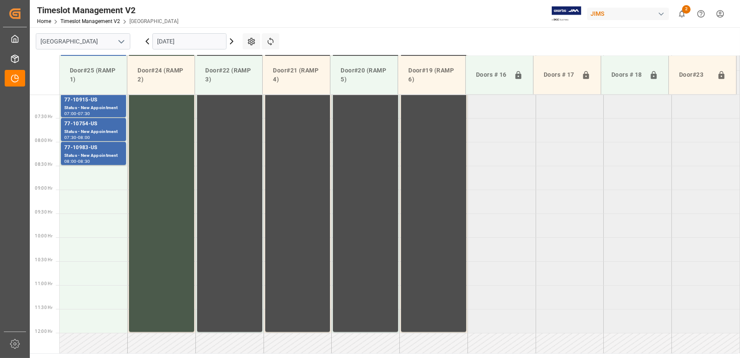
scroll to position [218, 0]
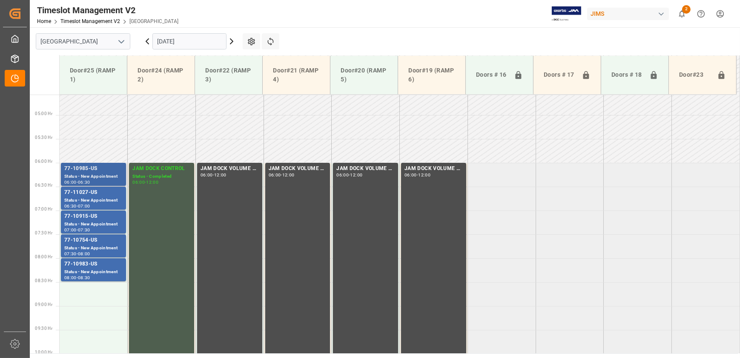
click at [90, 37] on div "Status - New Appointment" at bounding box center [93, 176] width 58 height 7
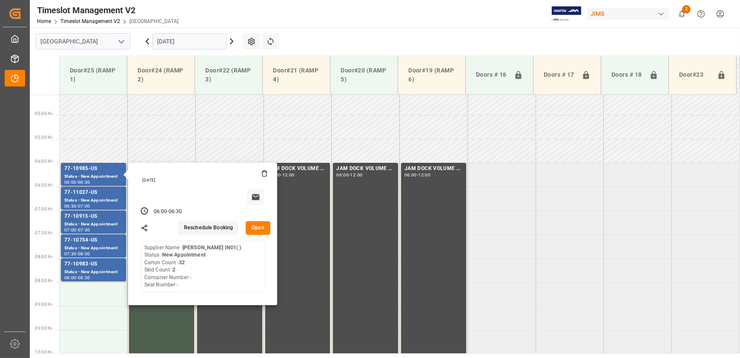
click at [199, 37] on button "Open" at bounding box center [258, 228] width 25 height 14
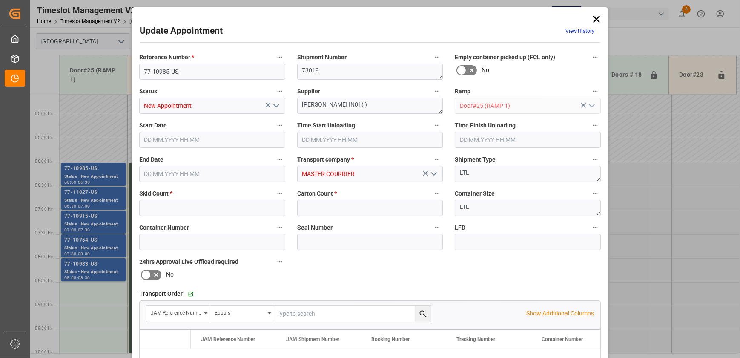
type input "2"
type input "32"
type input "[DATE] 06:00"
type input "[DATE] 06:30"
type input "[DATE] 13:50"
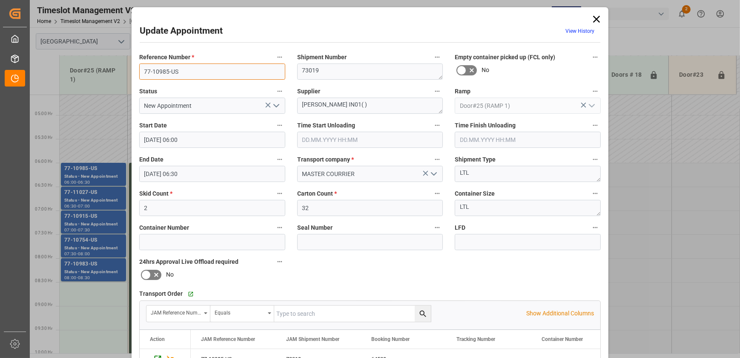
click at [199, 37] on input "77-10985-US" at bounding box center [212, 71] width 146 height 16
click at [101, 37] on div "Update Appointment View History Reference Number * 77-10985-US Shipment Number …" at bounding box center [370, 179] width 740 height 358
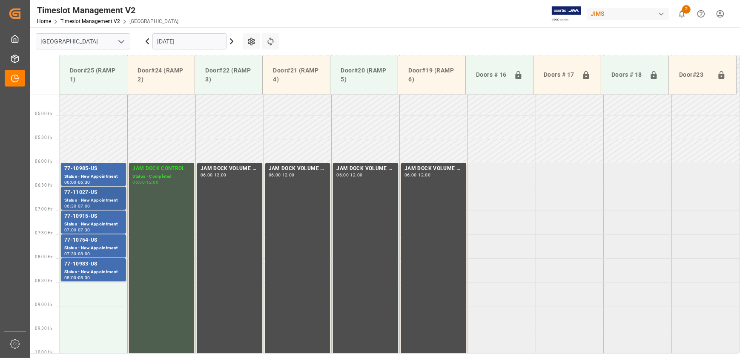
click at [102, 37] on div "Status - New Appointment" at bounding box center [93, 200] width 58 height 7
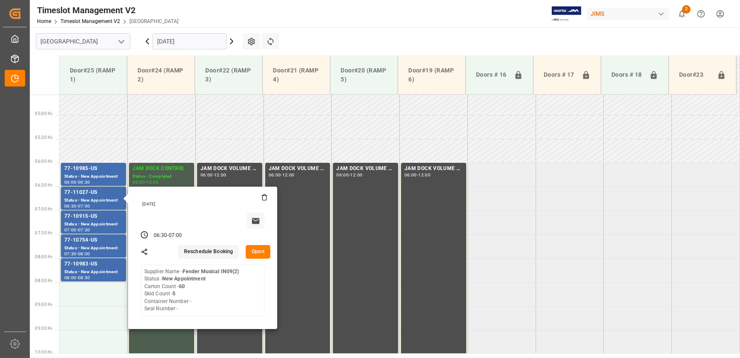
click at [199, 37] on button "Open" at bounding box center [258, 252] width 25 height 14
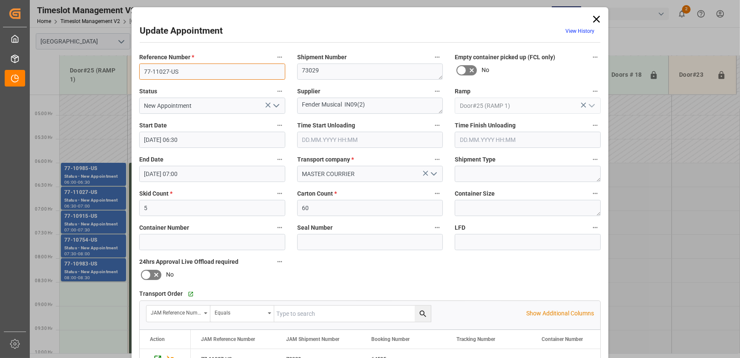
click at [197, 37] on input "77-11027-US" at bounding box center [212, 71] width 146 height 16
click at [90, 37] on div "Update Appointment View History Reference Number * 77-11027-US Shipment Number …" at bounding box center [370, 179] width 740 height 358
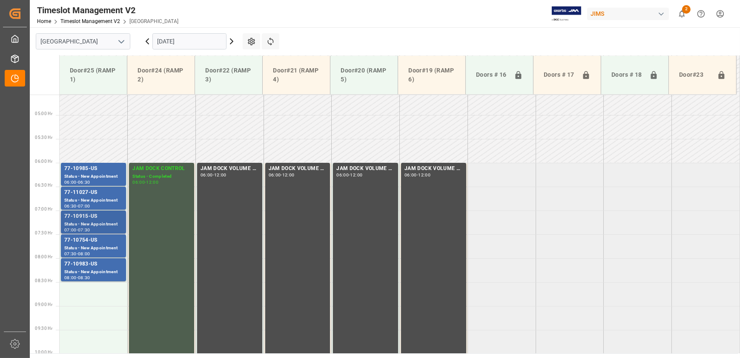
click at [97, 37] on div "77-10915-US" at bounding box center [93, 216] width 58 height 9
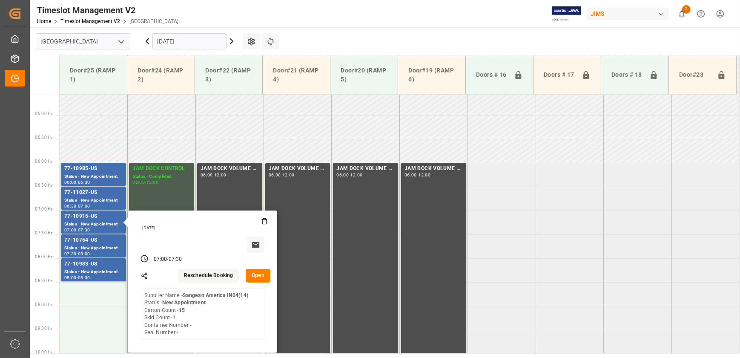
click at [199, 37] on button "Open" at bounding box center [258, 276] width 25 height 14
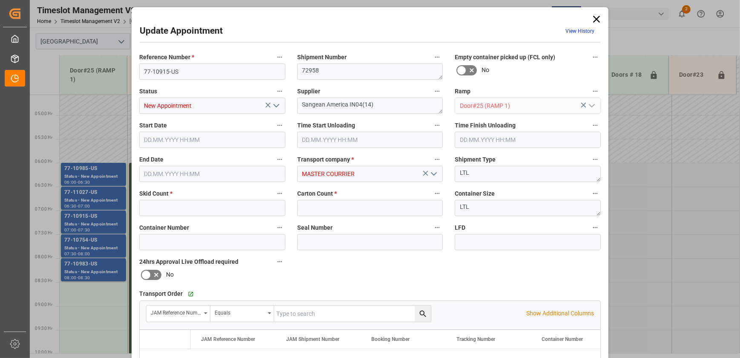
type input "1"
type input "15"
type input "[DATE] 07:00"
type input "[DATE] 07:30"
type input "[DATE] 13:56"
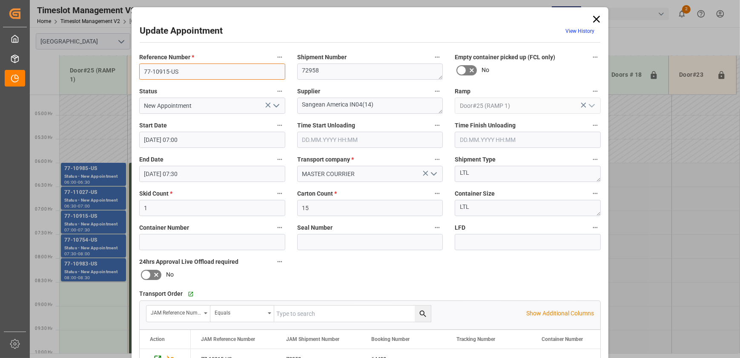
click at [199, 37] on input "77-10915-US" at bounding box center [212, 71] width 146 height 16
click at [93, 37] on div "Update Appointment View History Reference Number * 77-10915-US Shipment Number …" at bounding box center [370, 179] width 740 height 358
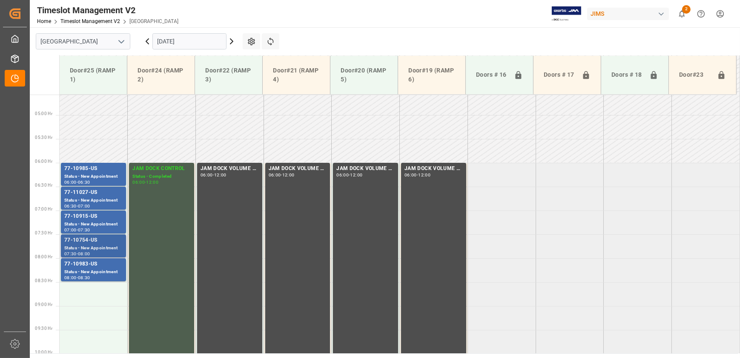
click at [93, 37] on div "77-10754-US" at bounding box center [93, 240] width 58 height 9
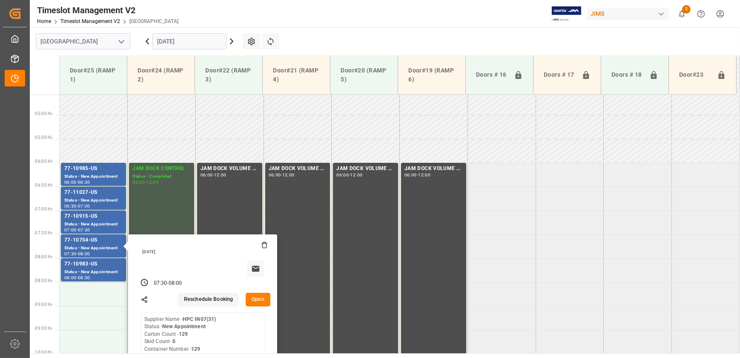
click at [199, 37] on button "Open" at bounding box center [258, 300] width 25 height 14
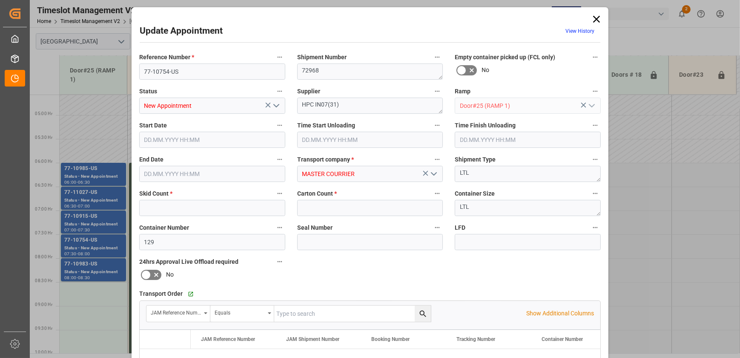
type input "5"
type input "129"
type input "[DATE] 07:30"
type input "[DATE] 08:00"
type input "[DATE] 13:55"
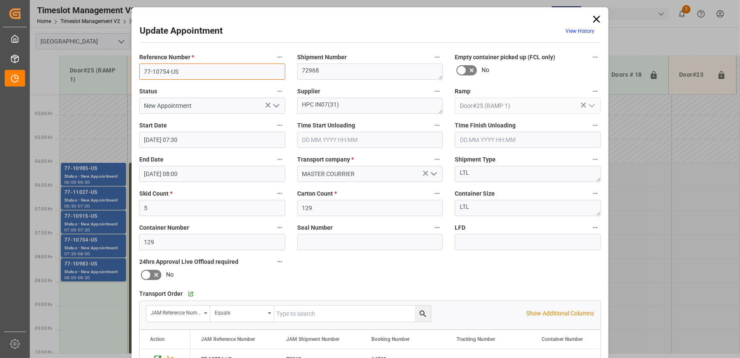
click at [188, 37] on input "77-10754-US" at bounding box center [212, 71] width 146 height 16
click at [189, 37] on input "77-10754-US" at bounding box center [212, 71] width 146 height 16
click at [87, 37] on div "Update Appointment View History Reference Number * 77-10754-US Shipment Number …" at bounding box center [370, 179] width 740 height 358
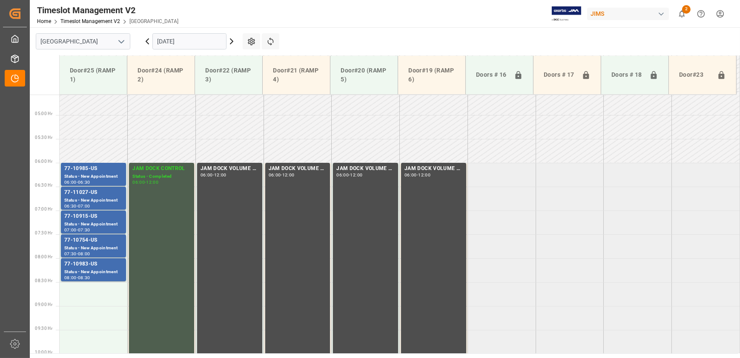
click at [87, 37] on div "Status - New Appointment" at bounding box center [93, 271] width 58 height 7
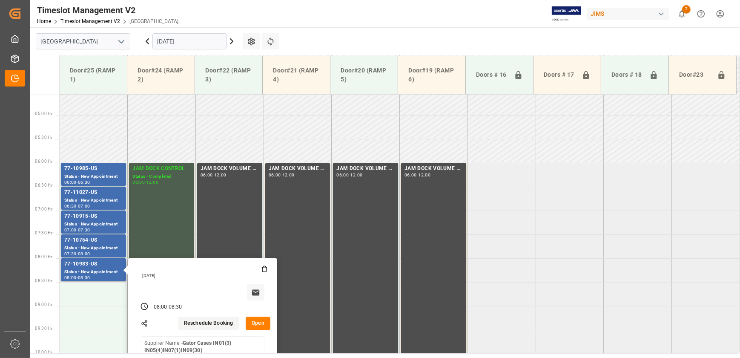
click at [199, 37] on button "Open" at bounding box center [258, 324] width 25 height 14
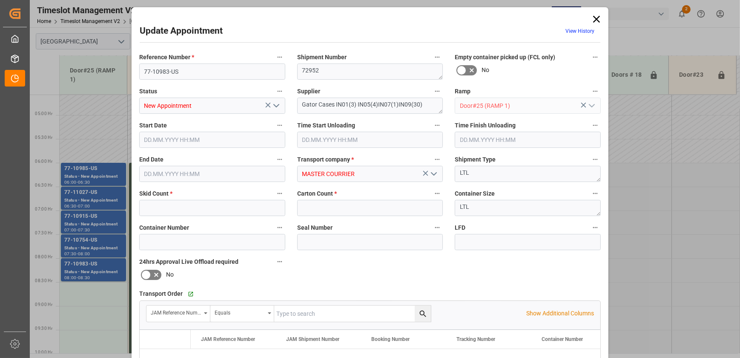
type input "6"
type input "60"
type input "[DATE] 08:00"
type input "[DATE] 08:30"
type input "[DATE] 13:52"
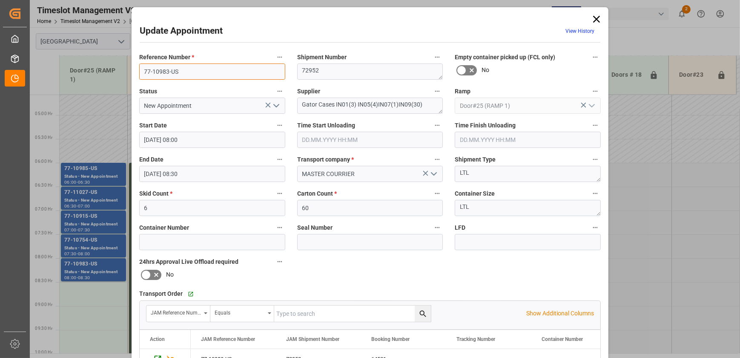
click at [199, 37] on input "77-10983-US" at bounding box center [212, 71] width 146 height 16
drag, startPoint x: 593, startPoint y: 17, endPoint x: 551, endPoint y: 24, distance: 42.0
click at [199, 17] on icon at bounding box center [597, 19] width 7 height 7
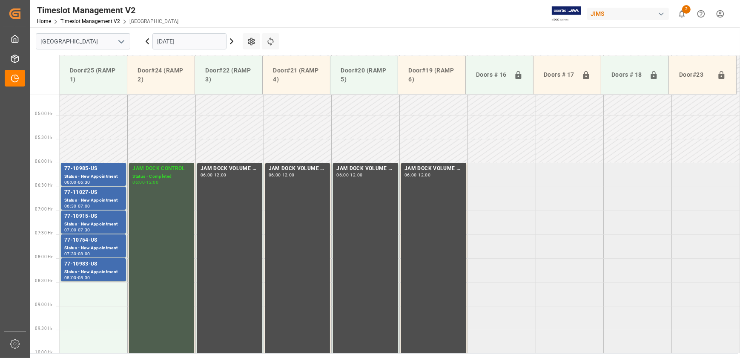
click at [199, 37] on icon at bounding box center [232, 41] width 10 height 10
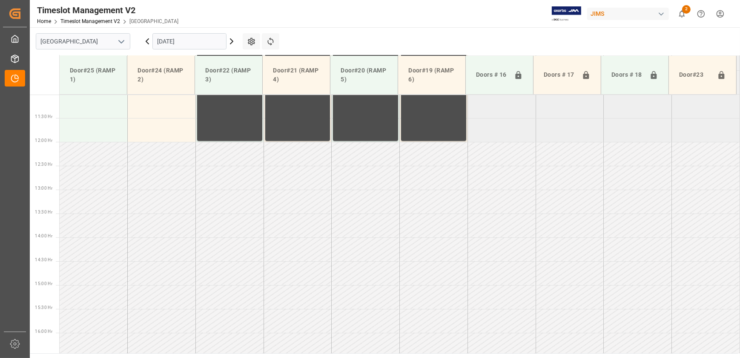
scroll to position [528, 0]
